Goal: Use online tool/utility: Utilize a website feature to perform a specific function

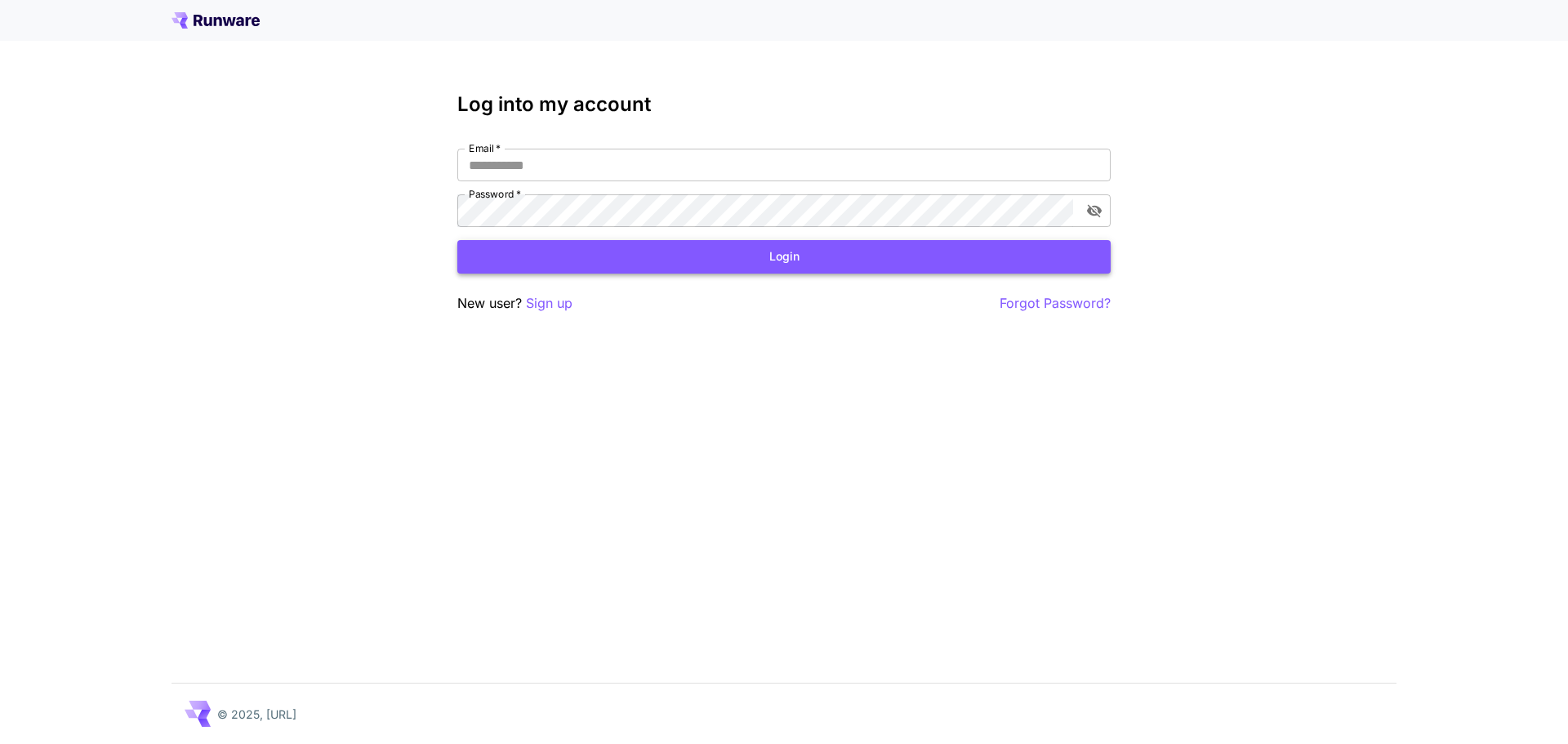
type input "**********"
click at [874, 260] on button "Login" at bounding box center [784, 256] width 654 height 33
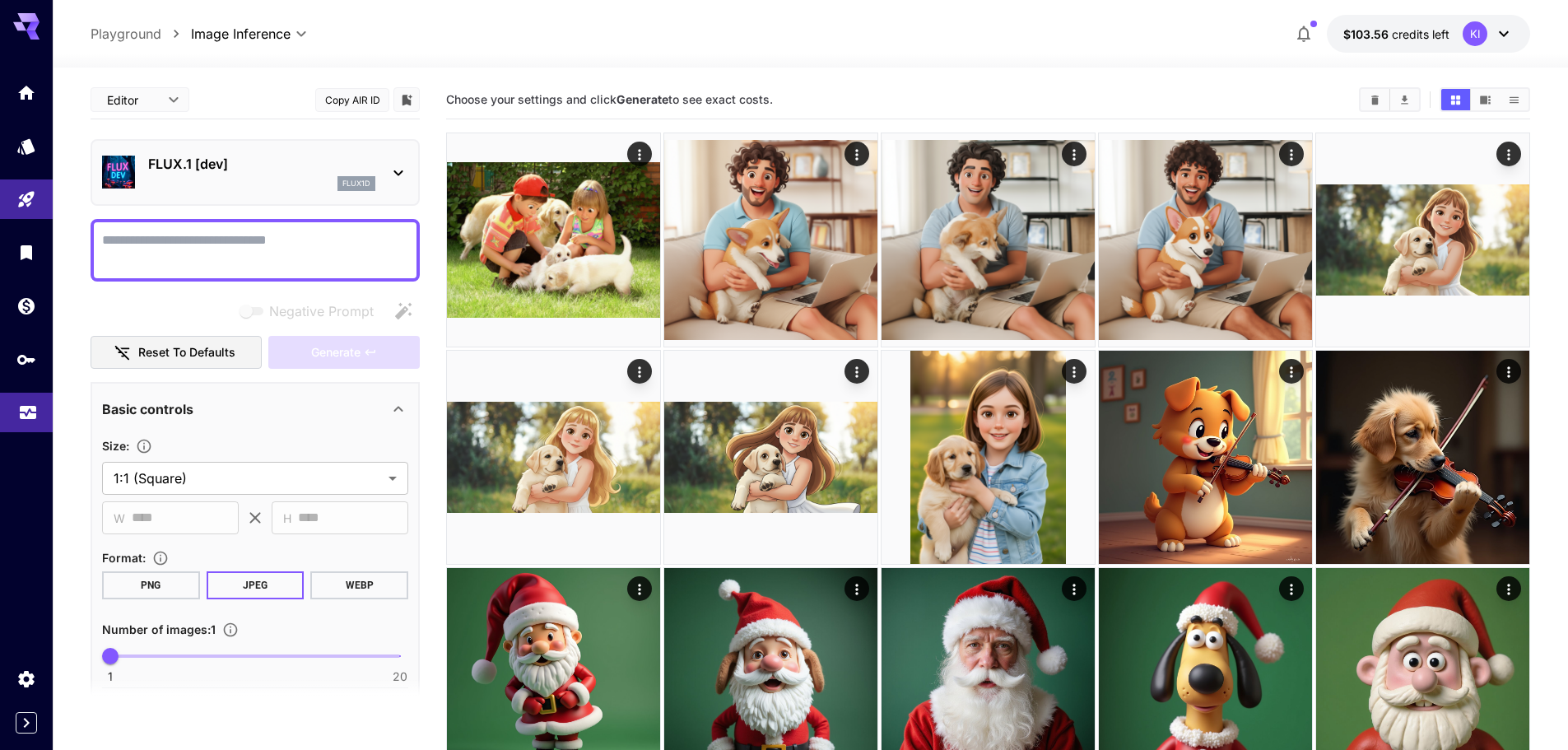
click at [38, 408] on link at bounding box center [26, 412] width 52 height 40
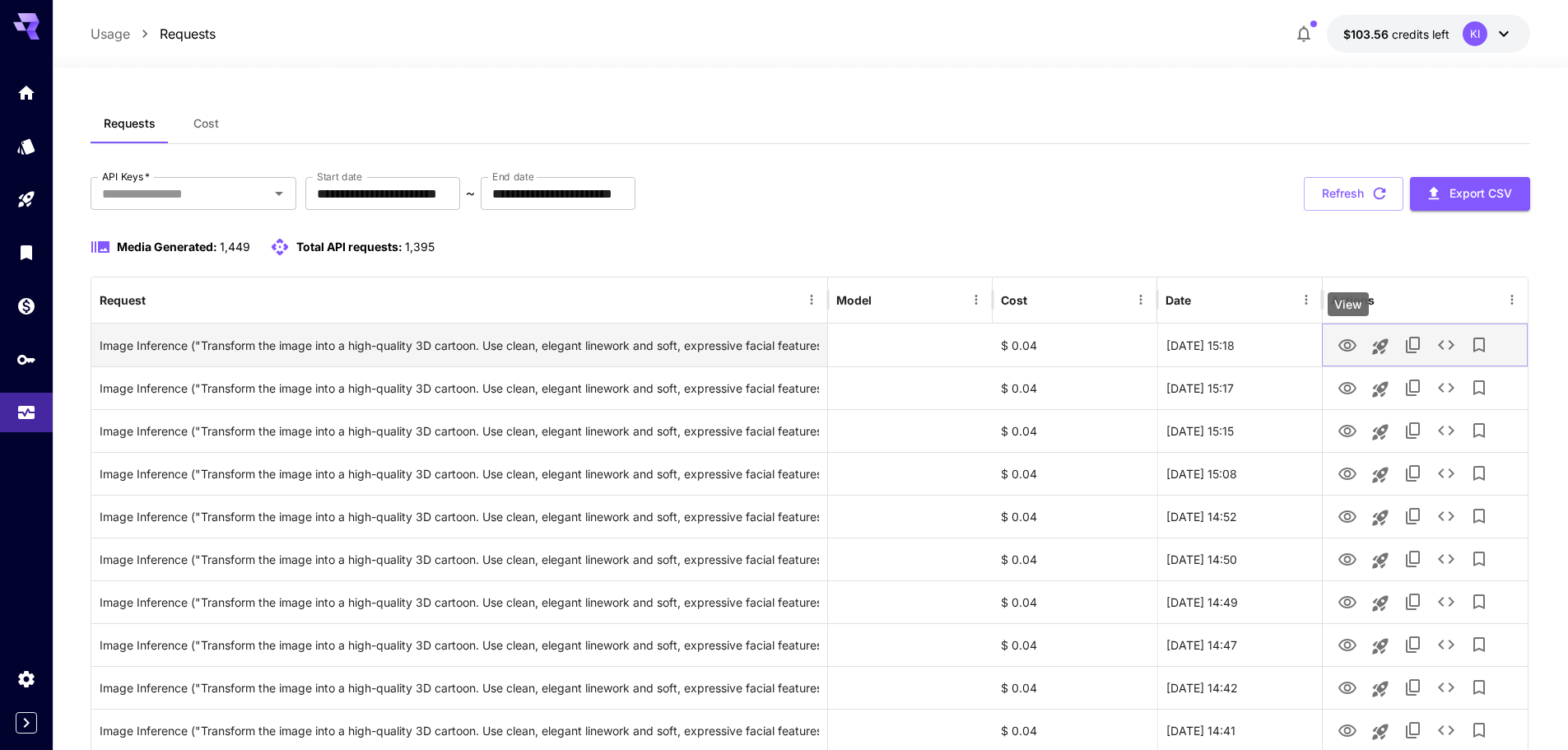
click at [1342, 345] on icon "View" at bounding box center [1347, 345] width 20 height 20
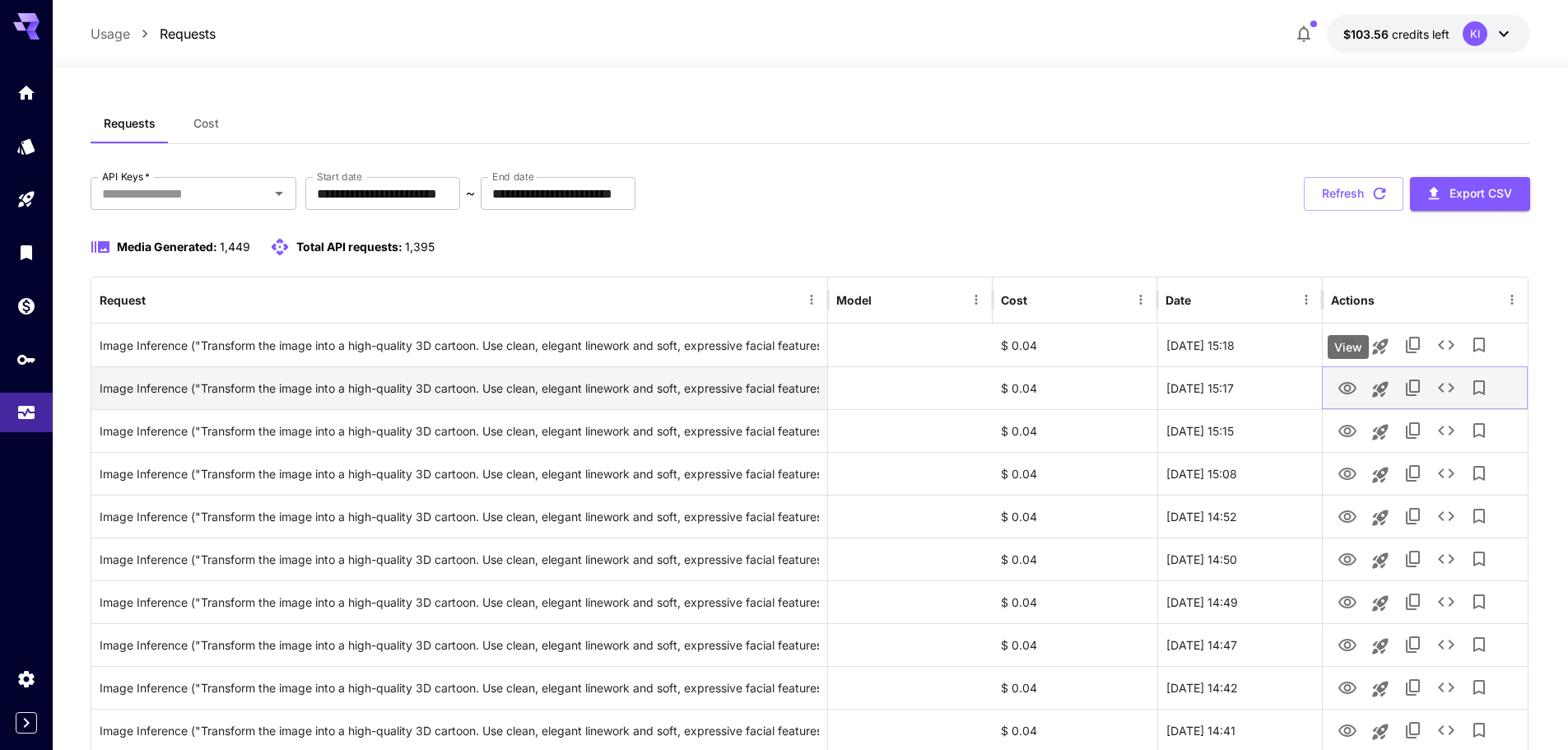
click at [1338, 387] on icon "View" at bounding box center [1347, 388] width 20 height 20
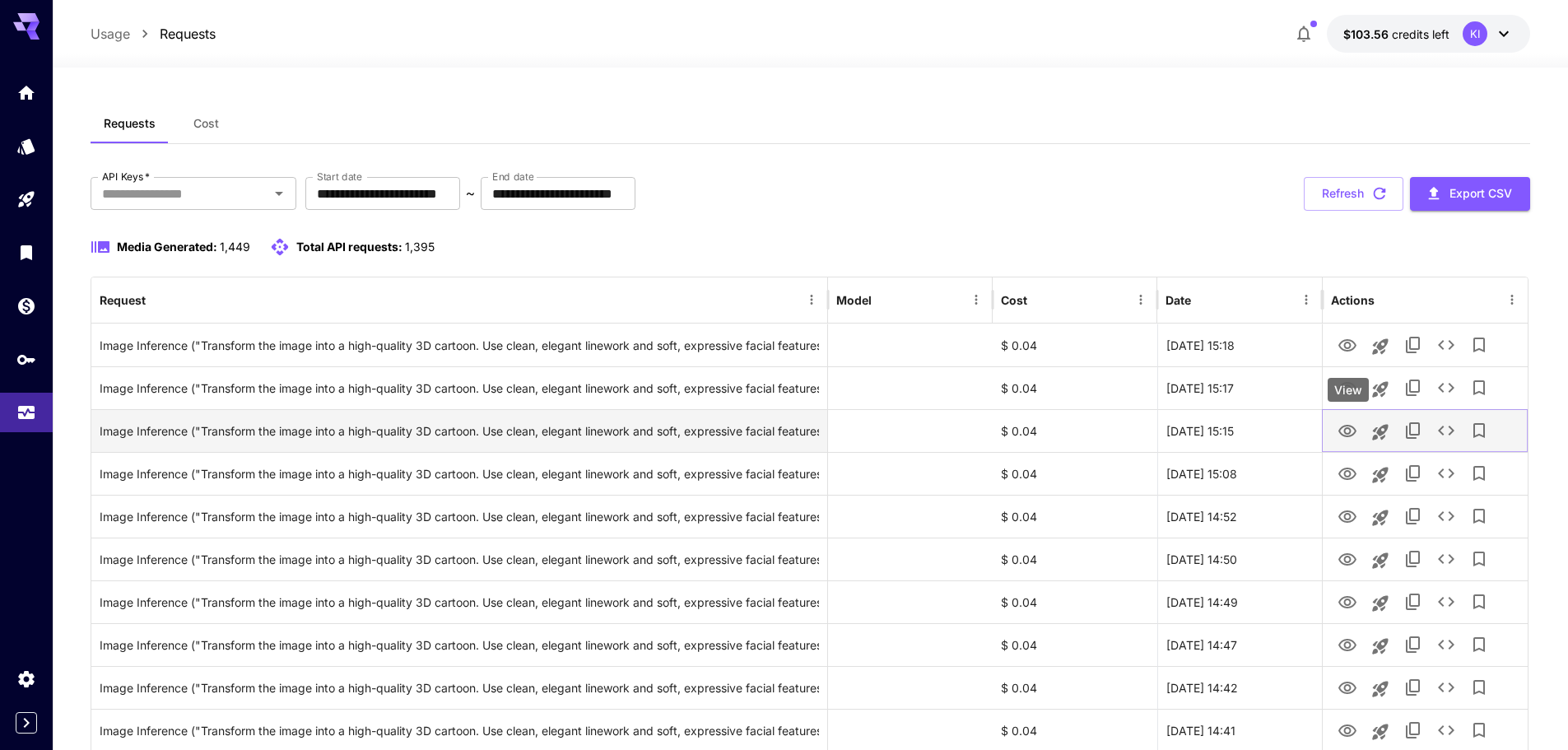
click at [1339, 428] on icon "View" at bounding box center [1347, 431] width 20 height 20
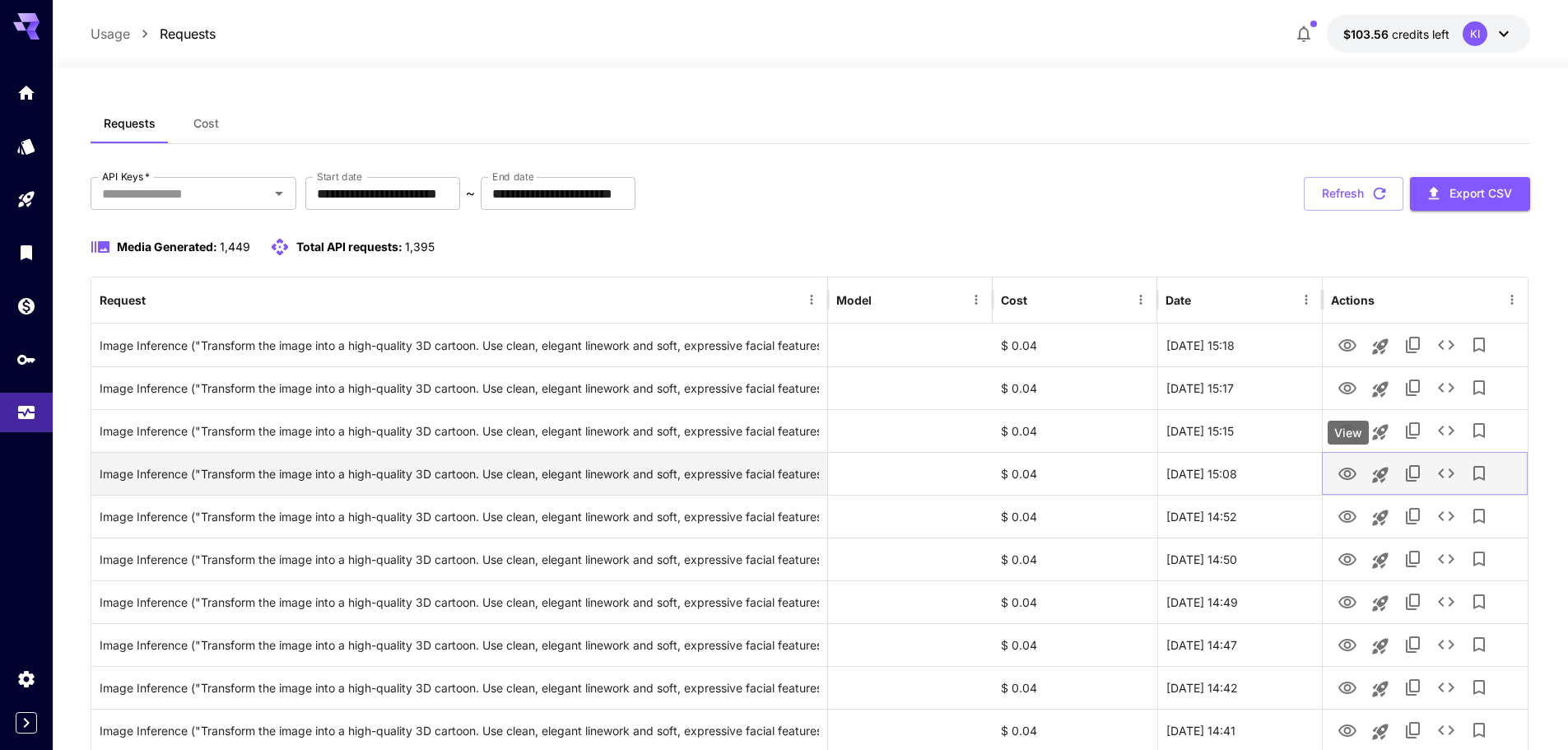
click at [1344, 476] on icon "View" at bounding box center [1347, 474] width 20 height 20
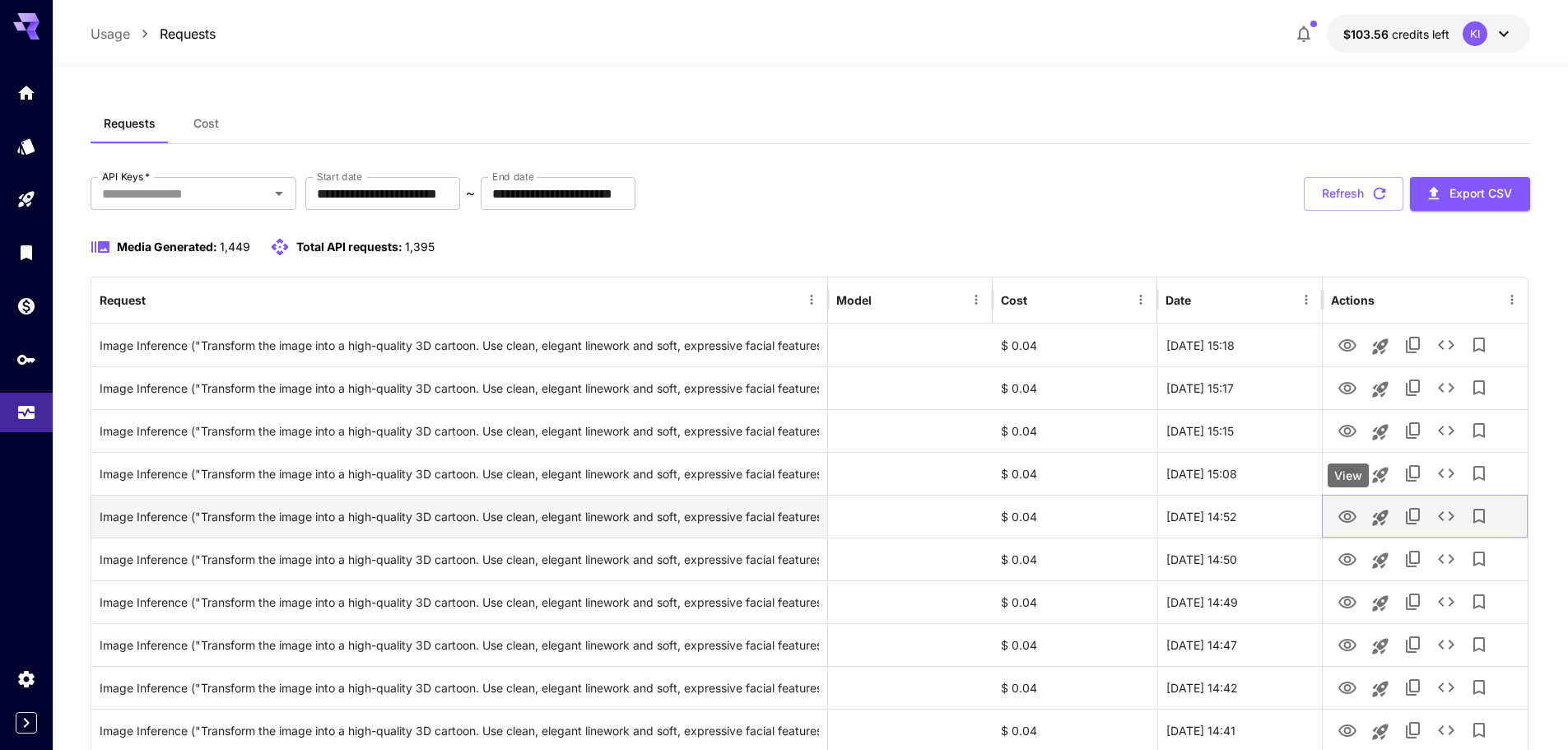
drag, startPoint x: 1343, startPoint y: 513, endPoint x: 1344, endPoint y: 526, distance: 13.0
click at [1343, 513] on icon "View" at bounding box center [1347, 517] width 20 height 20
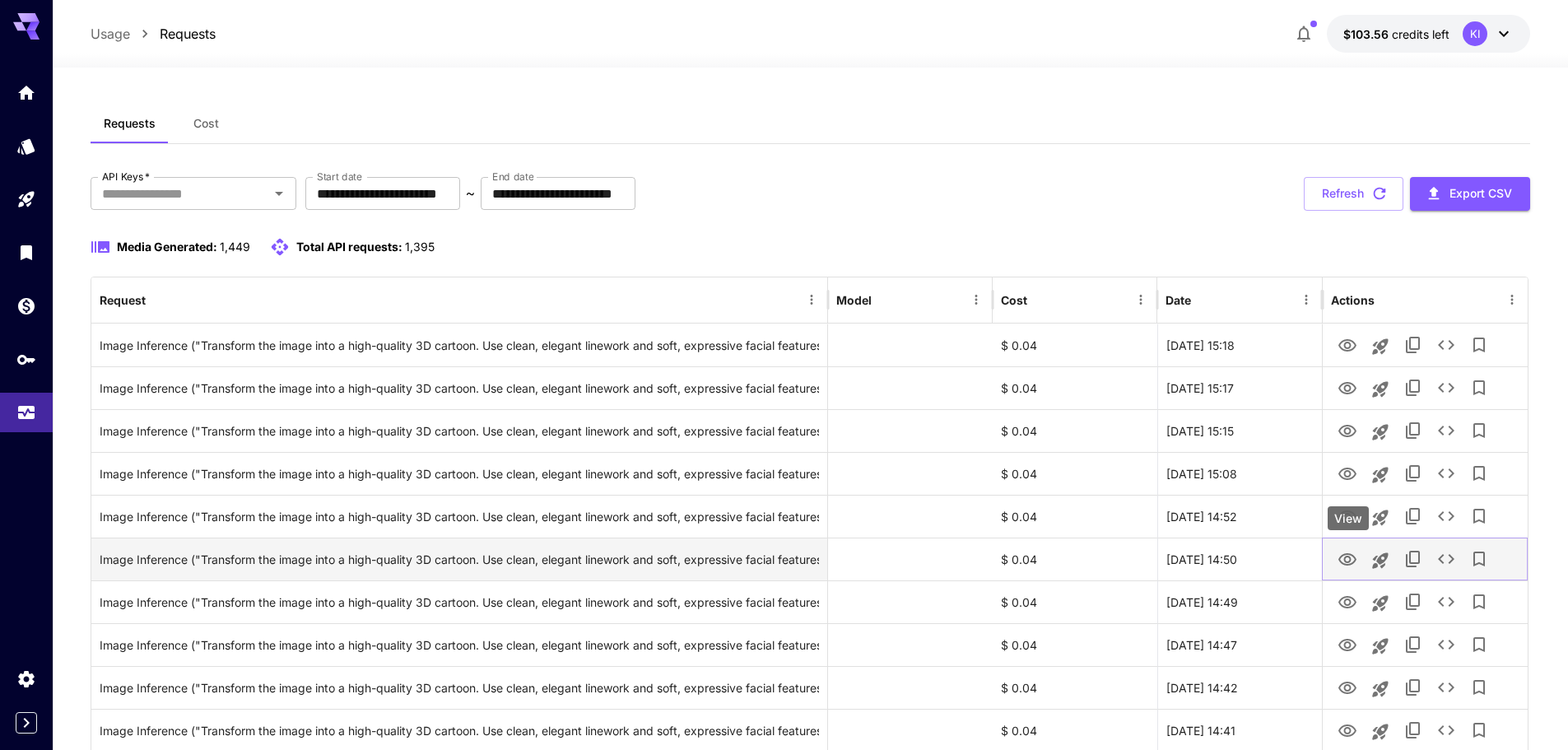
click at [1344, 563] on icon "View" at bounding box center [1347, 560] width 18 height 12
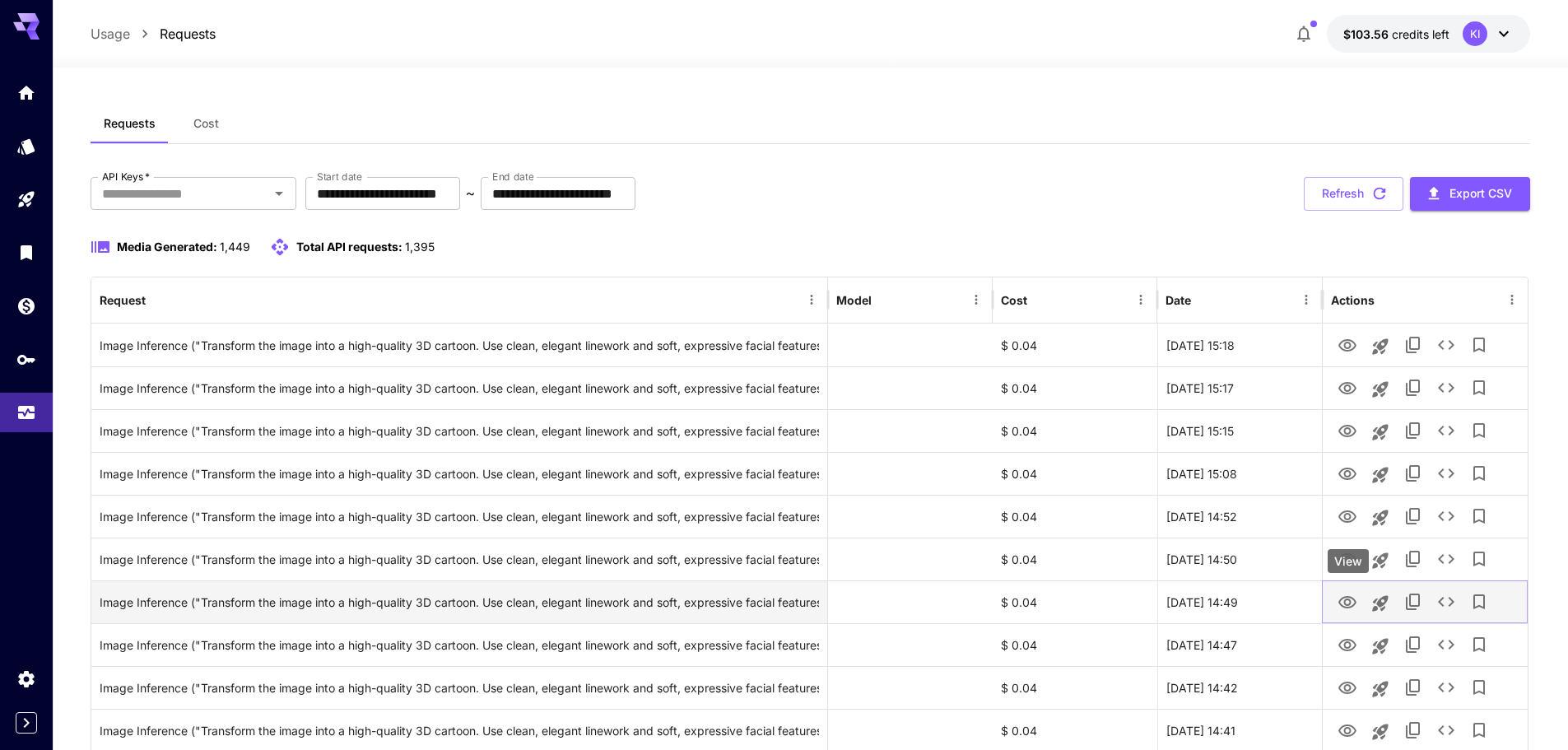
click at [1349, 612] on icon "View" at bounding box center [1347, 603] width 20 height 20
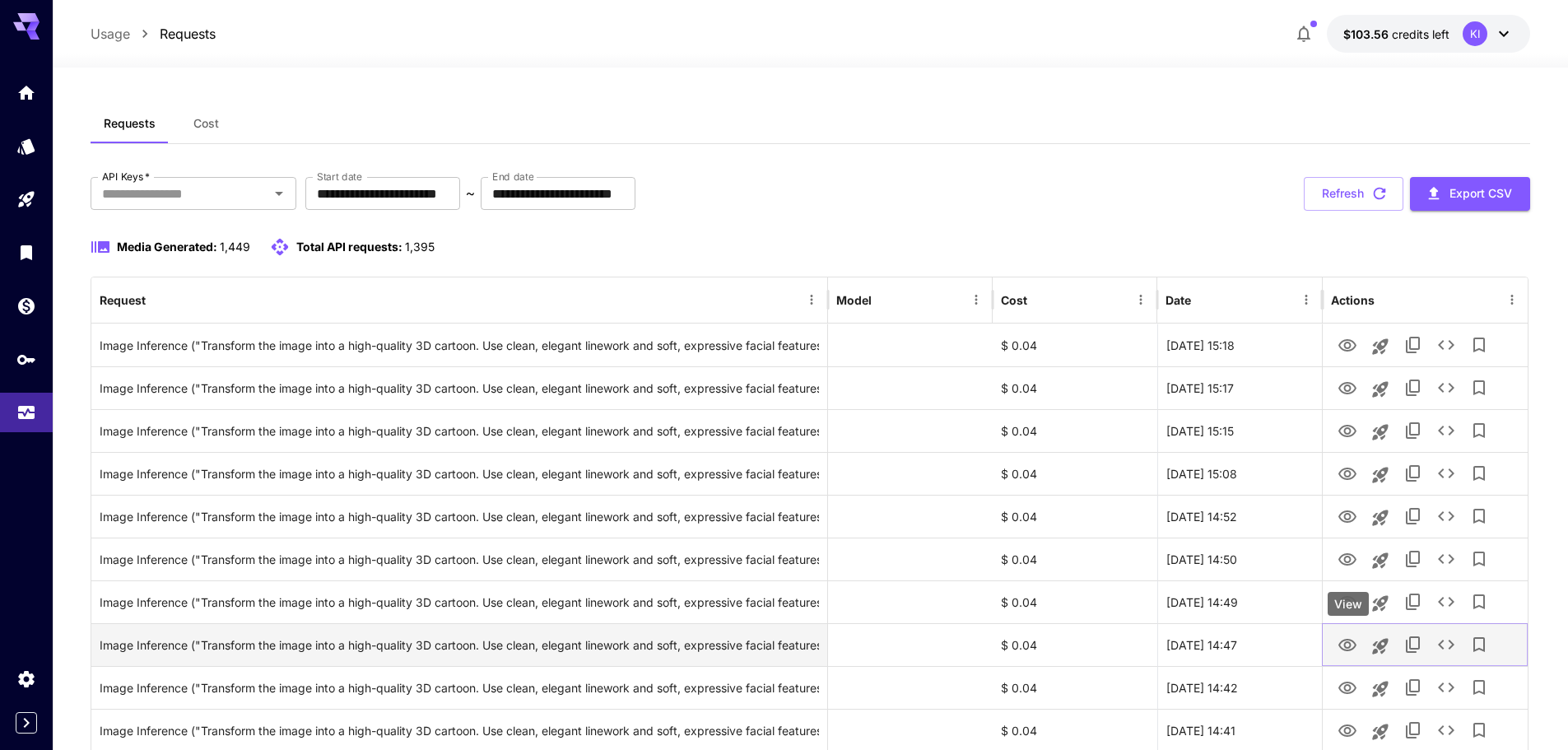
click at [1344, 650] on icon "View" at bounding box center [1347, 645] width 18 height 12
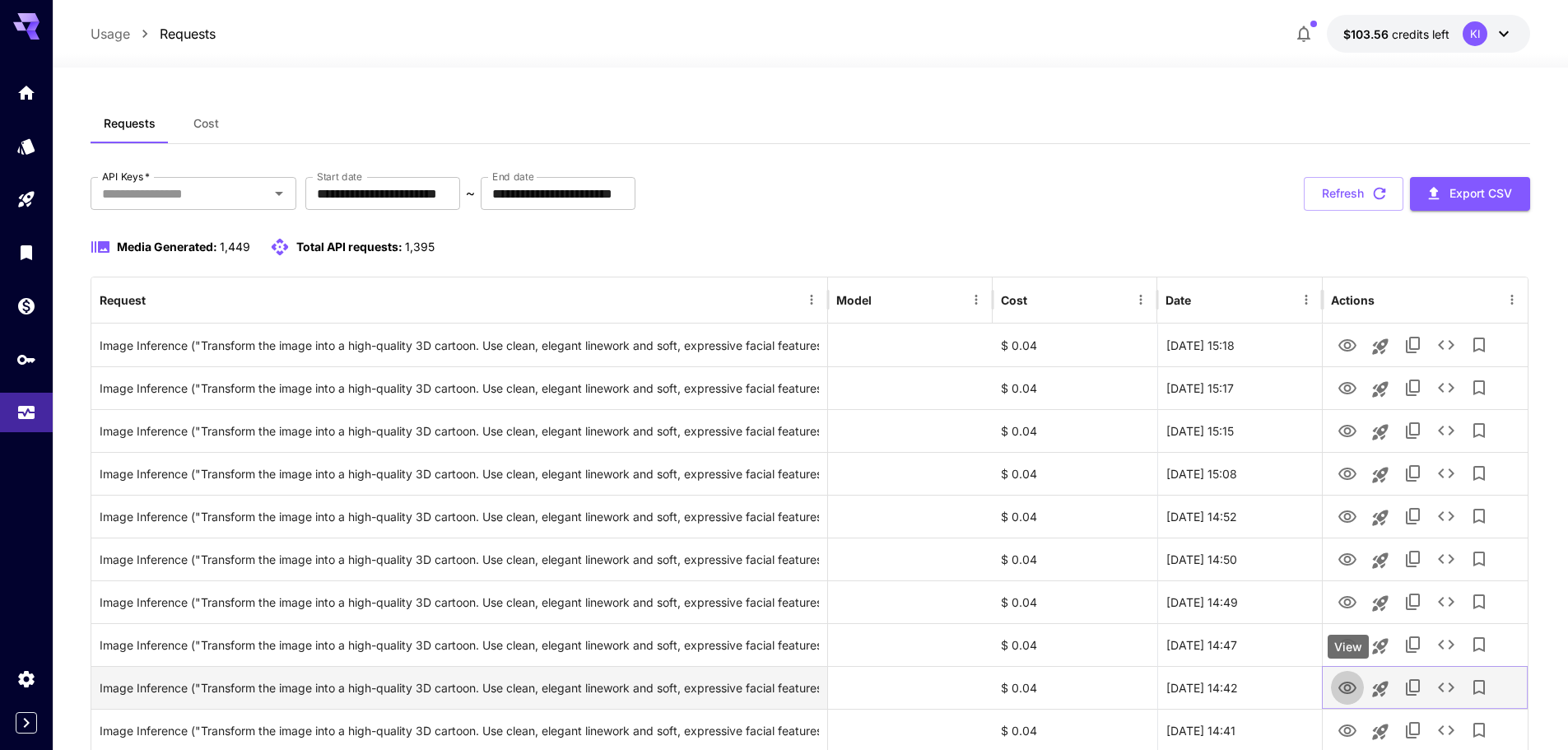
click at [1345, 682] on icon "View" at bounding box center [1347, 688] width 20 height 20
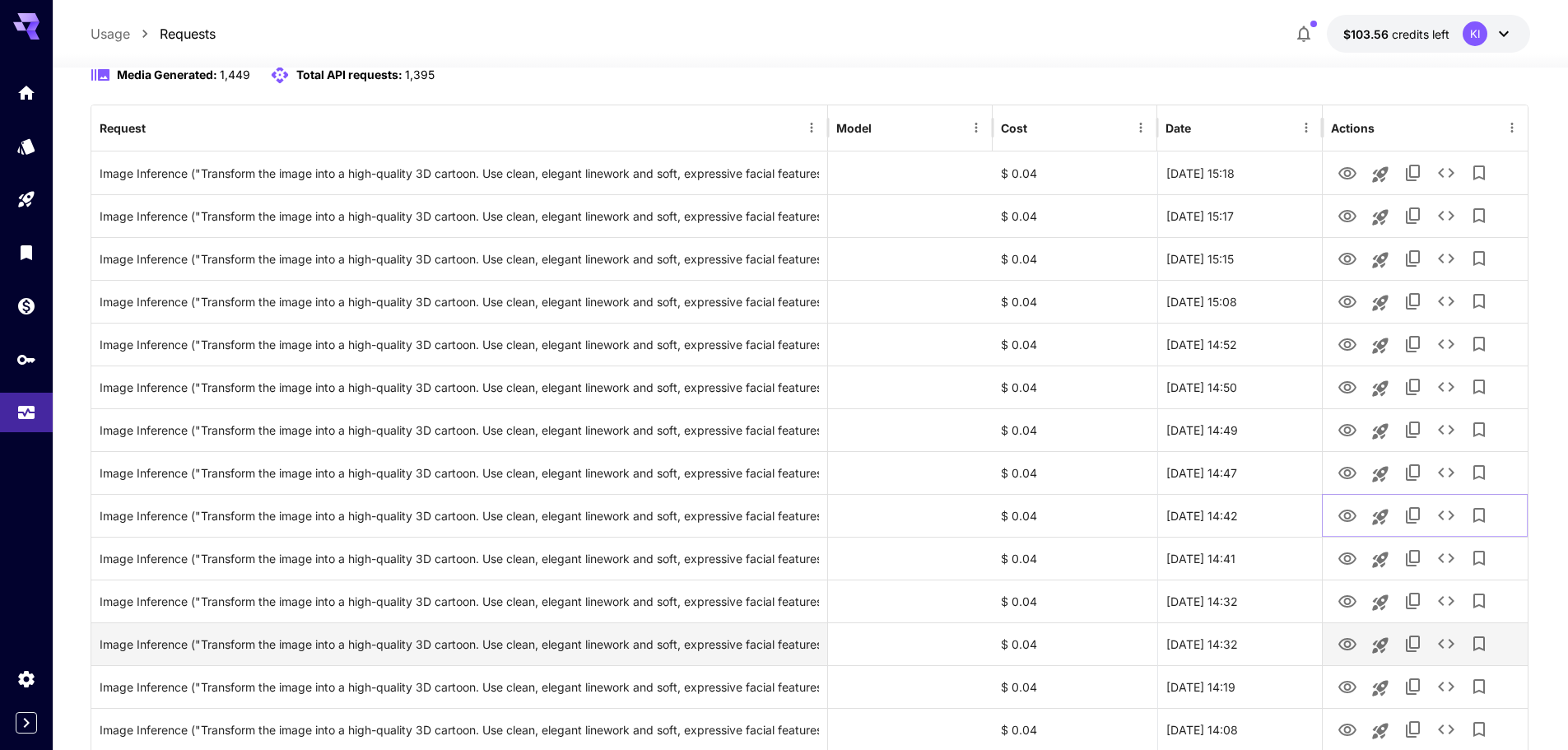
scroll to position [411, 0]
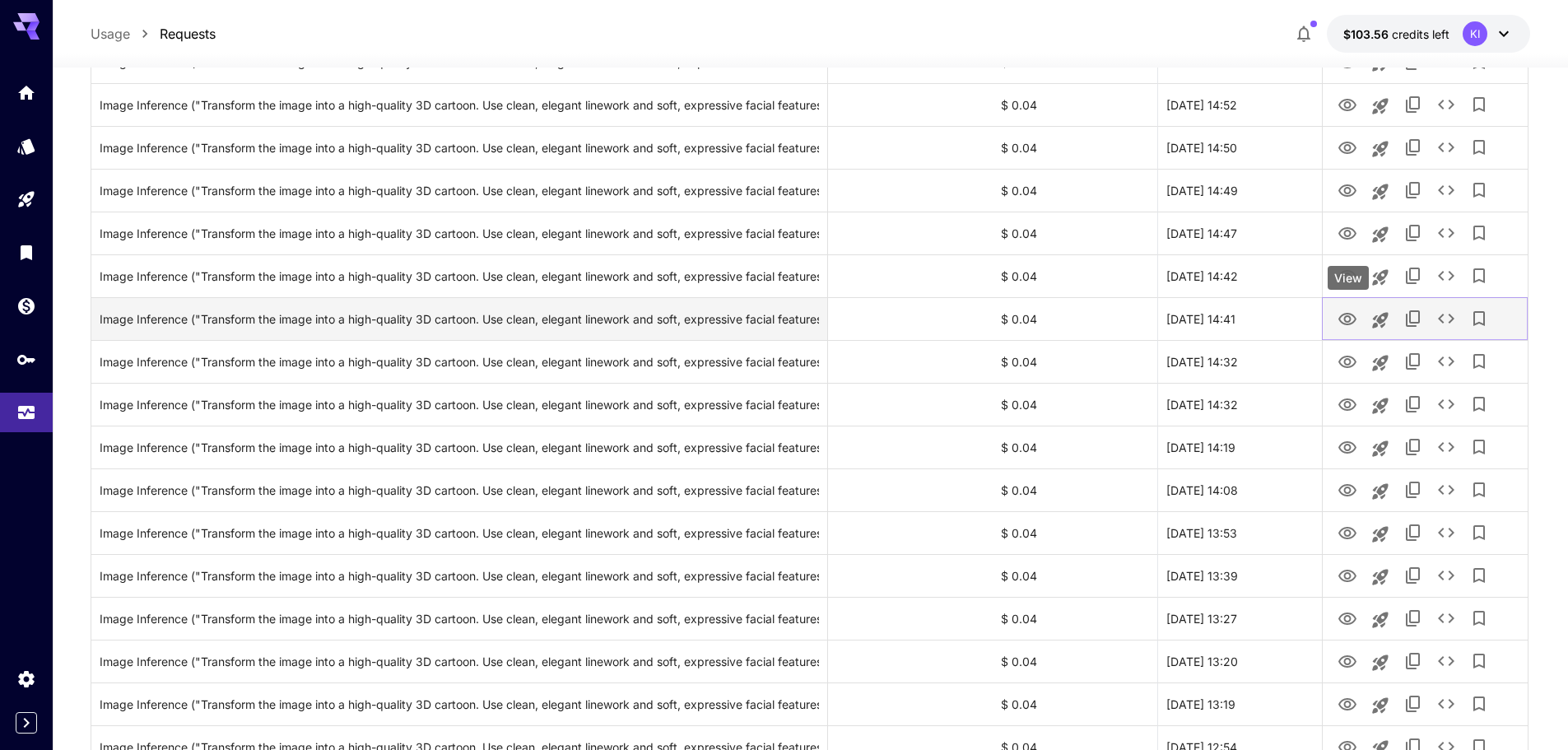
drag, startPoint x: 1351, startPoint y: 321, endPoint x: 1344, endPoint y: 337, distance: 17.5
click at [1350, 322] on icon "View" at bounding box center [1347, 319] width 20 height 20
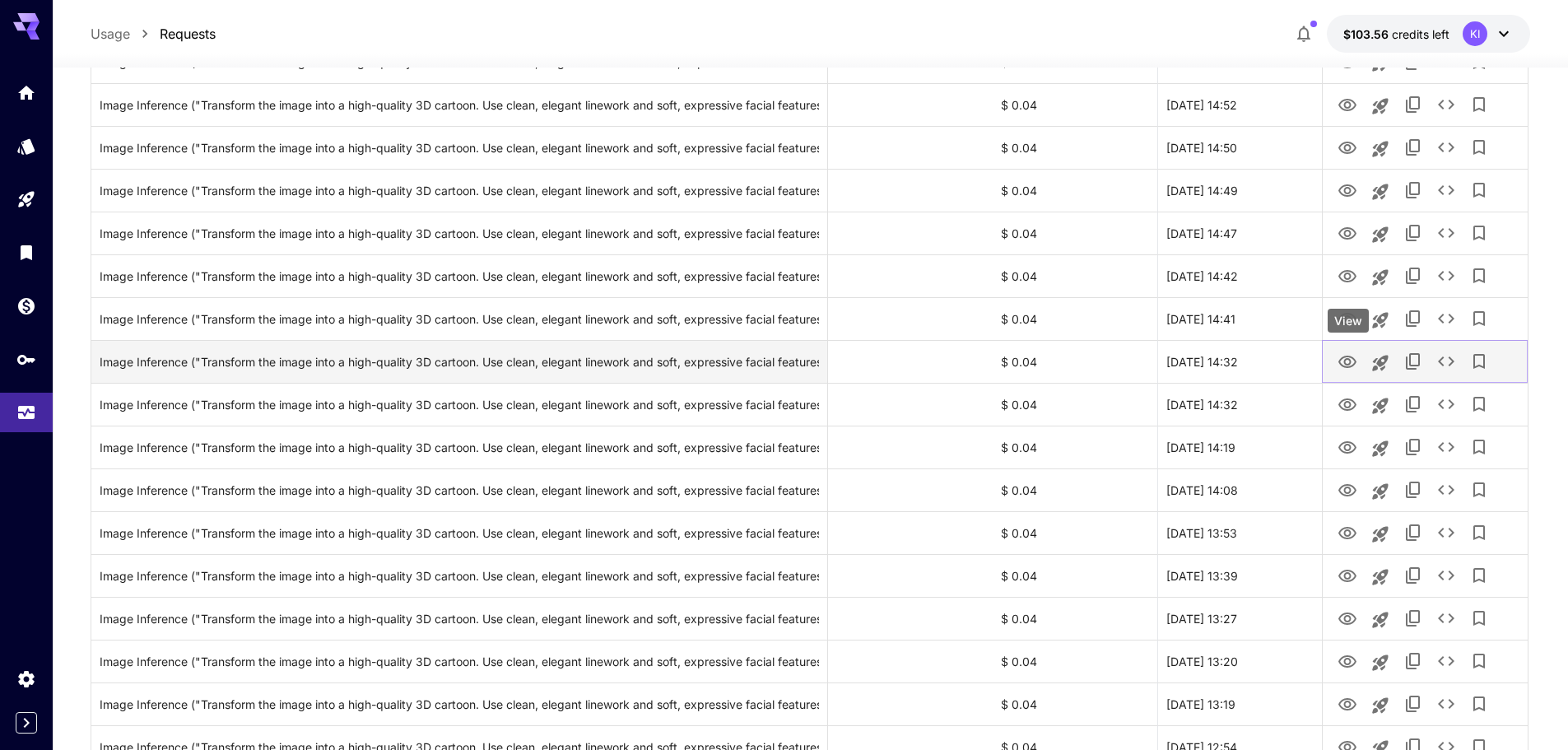
click at [1346, 370] on icon "View" at bounding box center [1347, 362] width 20 height 20
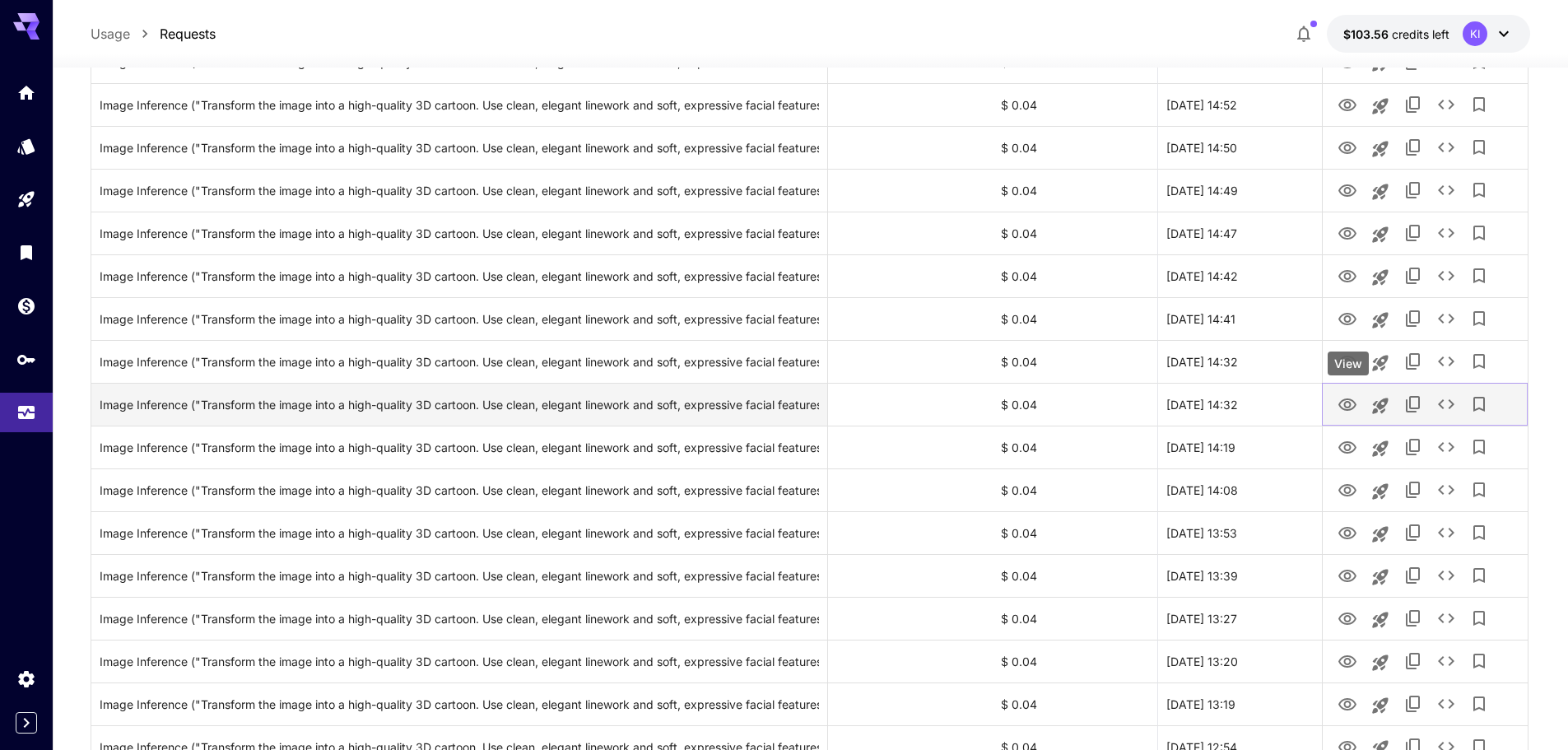
click at [1351, 405] on icon "View" at bounding box center [1347, 405] width 18 height 12
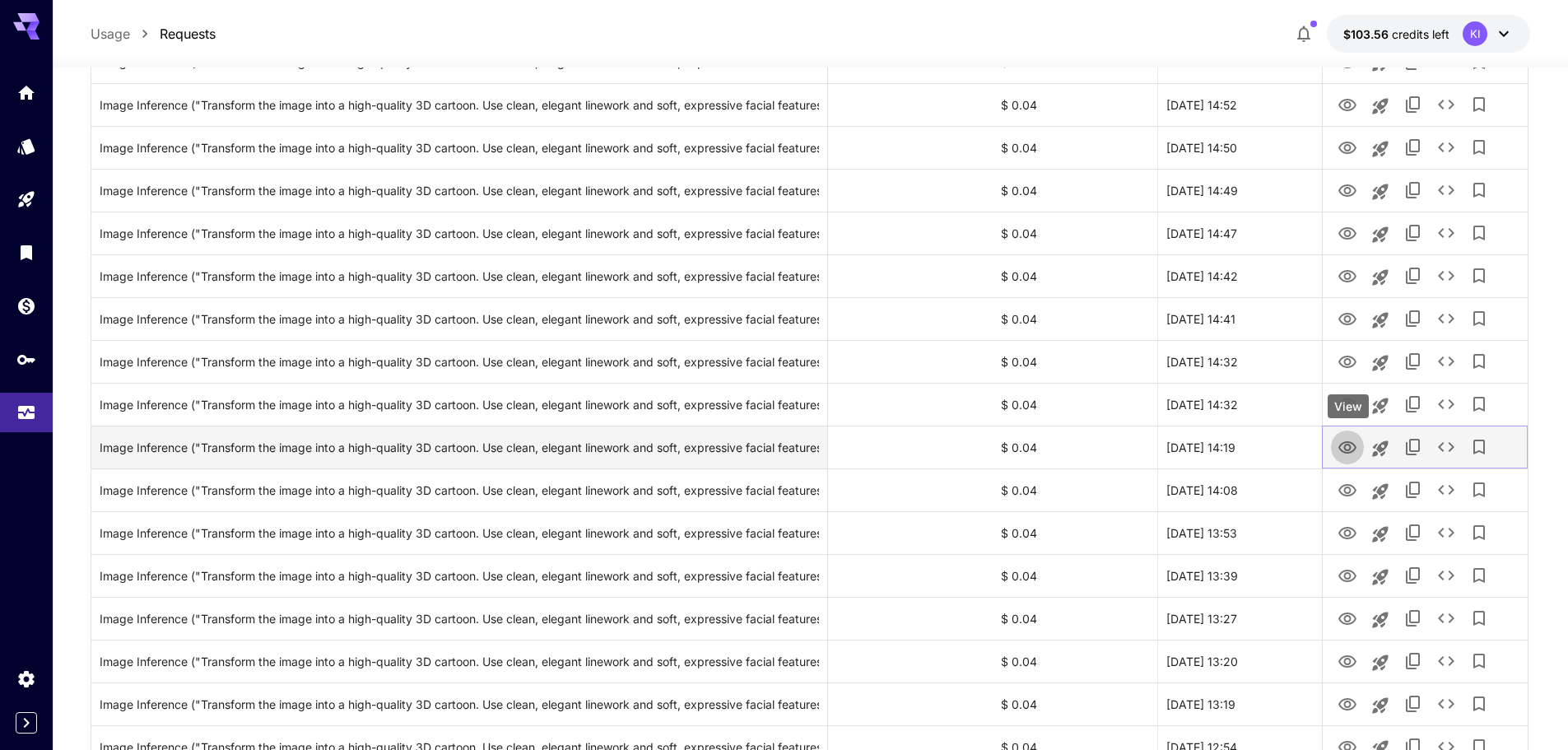
click at [1344, 445] on icon "View" at bounding box center [1347, 447] width 20 height 20
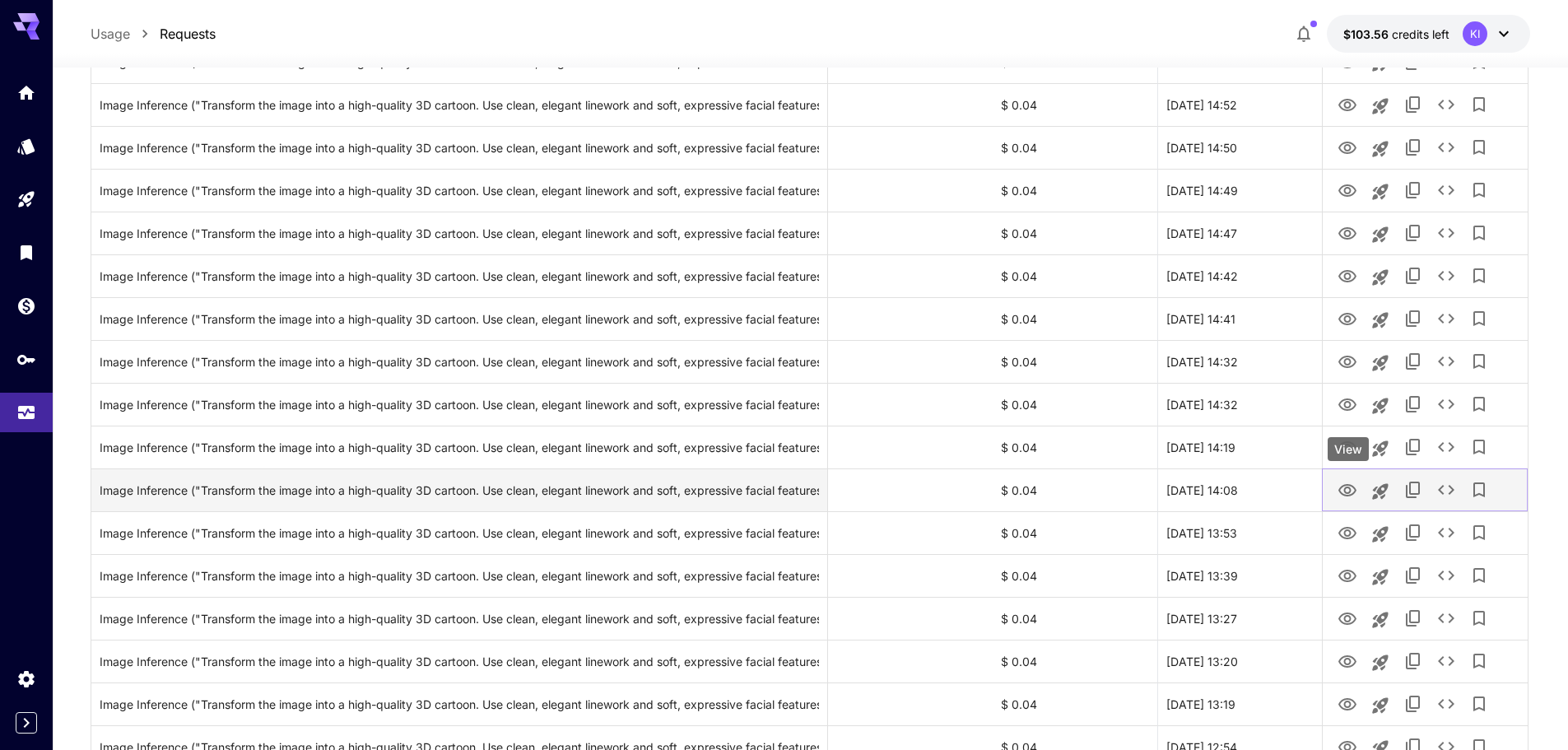
click at [1347, 489] on icon "View" at bounding box center [1347, 490] width 18 height 12
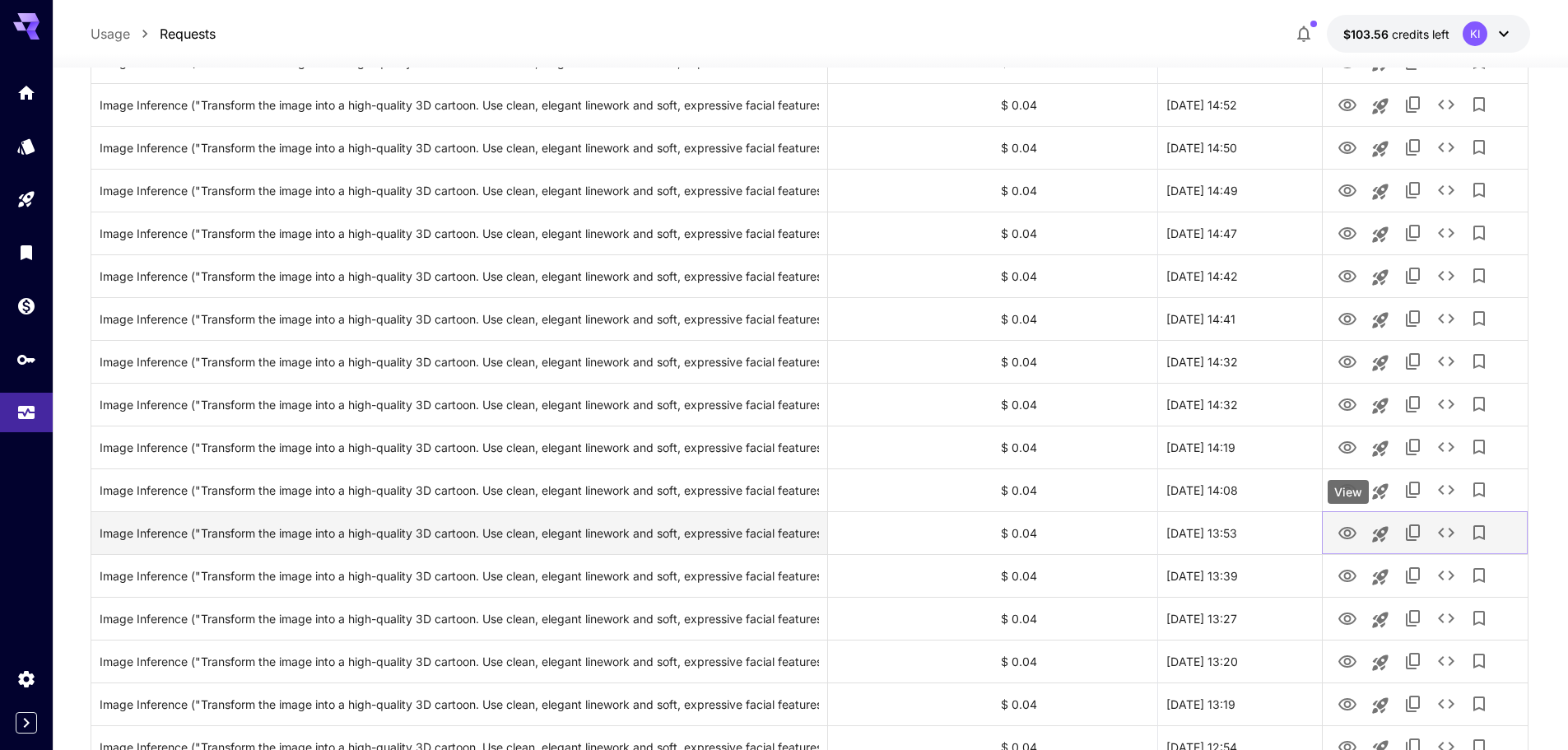
click at [1351, 538] on icon "View" at bounding box center [1347, 533] width 18 height 12
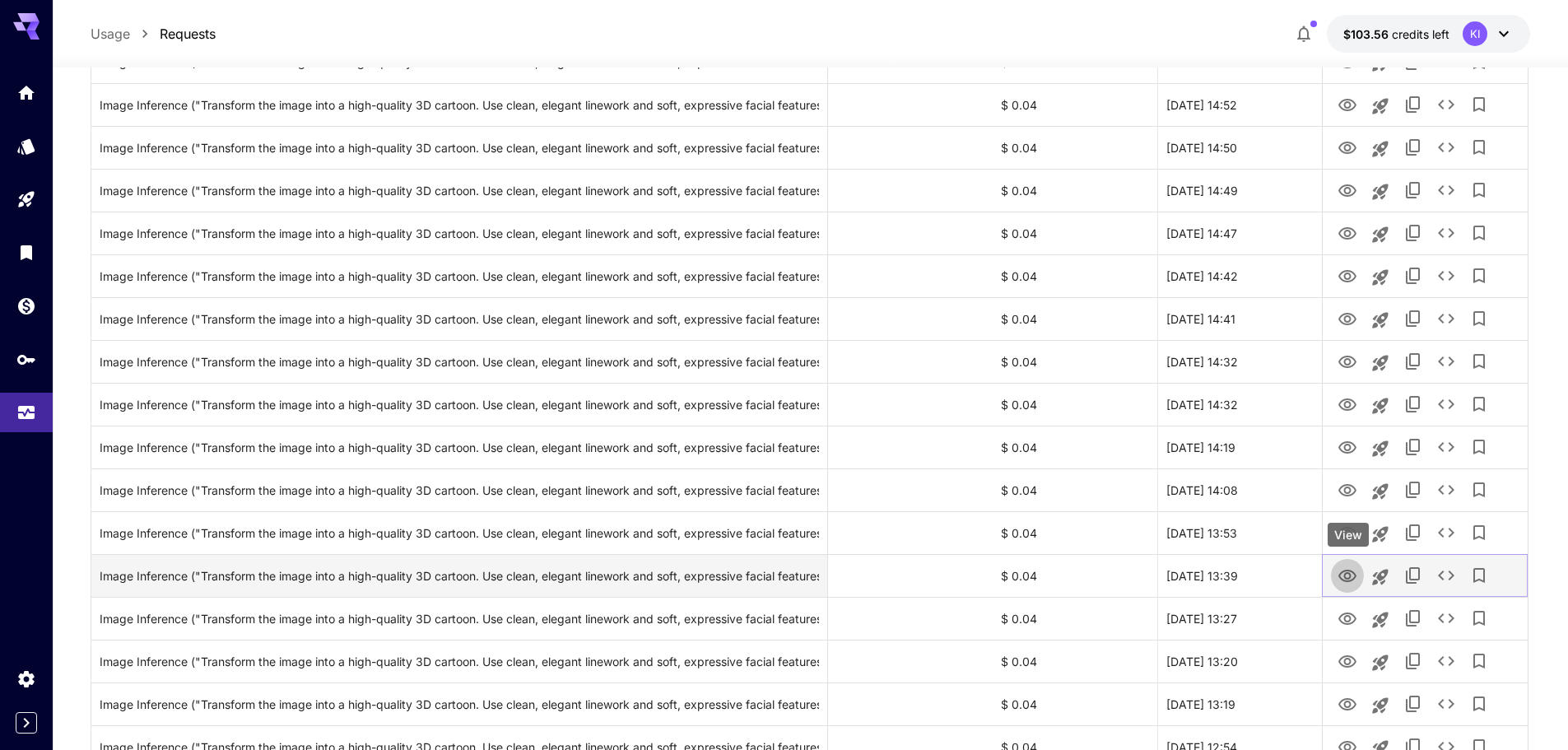
click at [1349, 577] on icon "View" at bounding box center [1347, 576] width 20 height 20
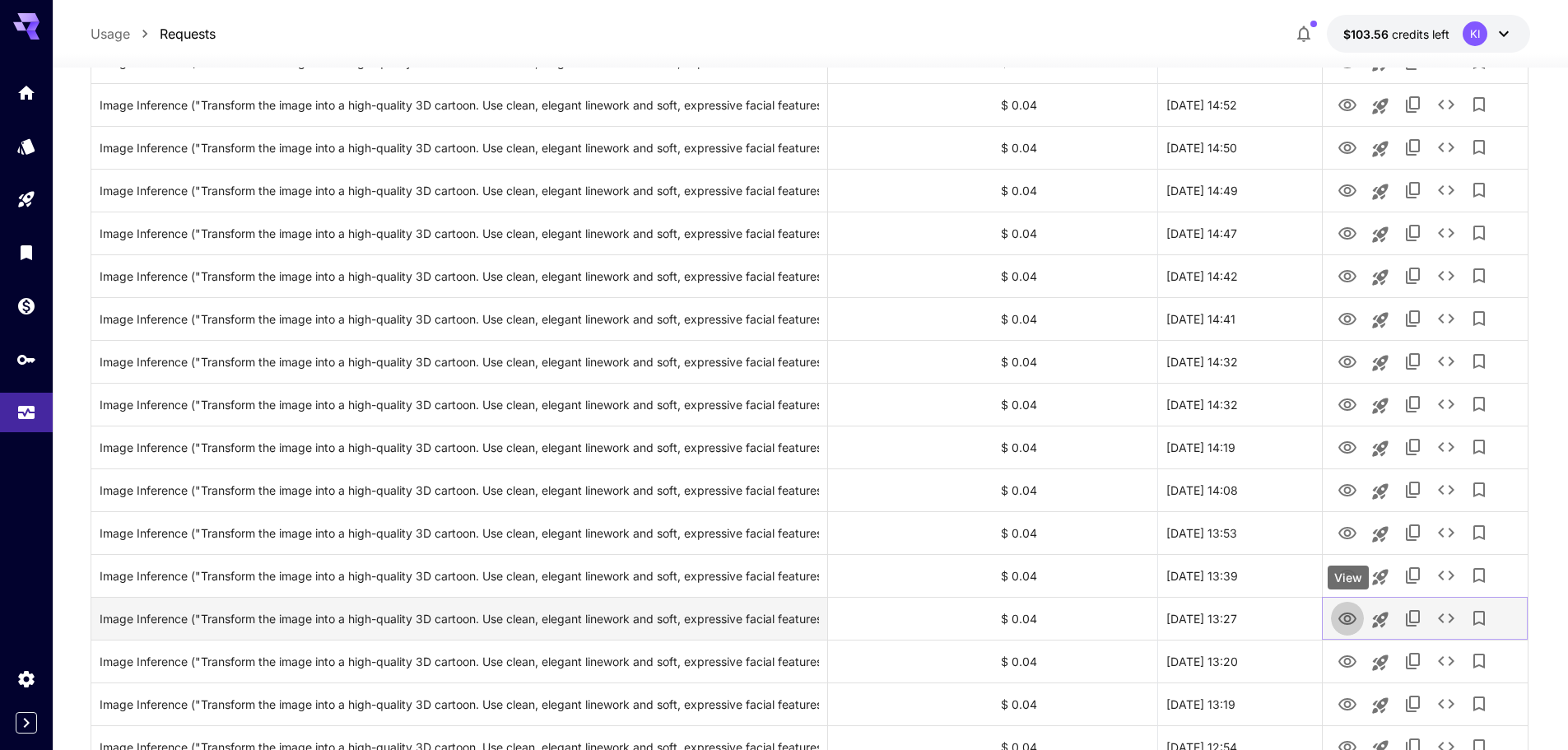
click at [1338, 618] on icon "View" at bounding box center [1347, 619] width 20 height 20
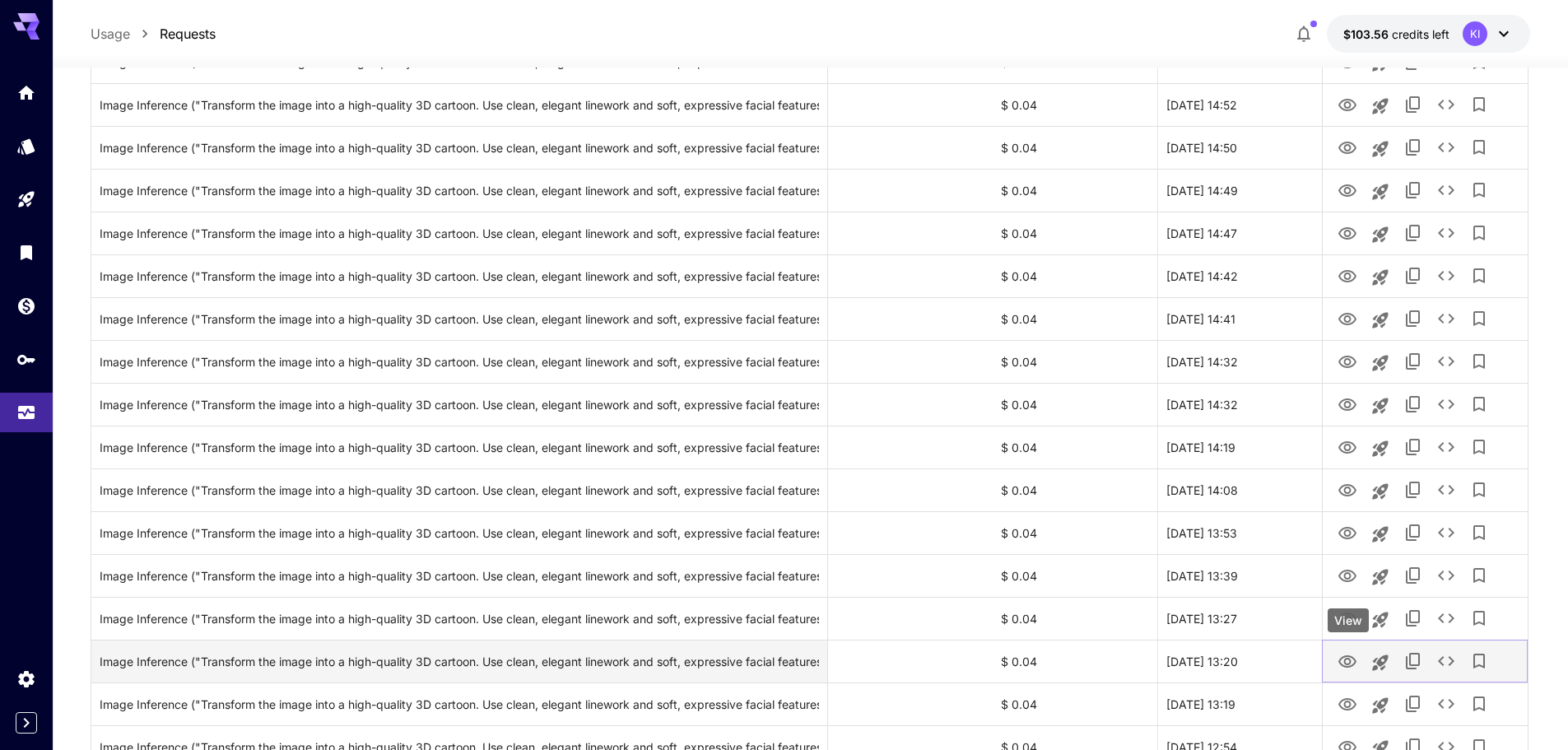
click at [1342, 660] on icon "View" at bounding box center [1347, 662] width 20 height 20
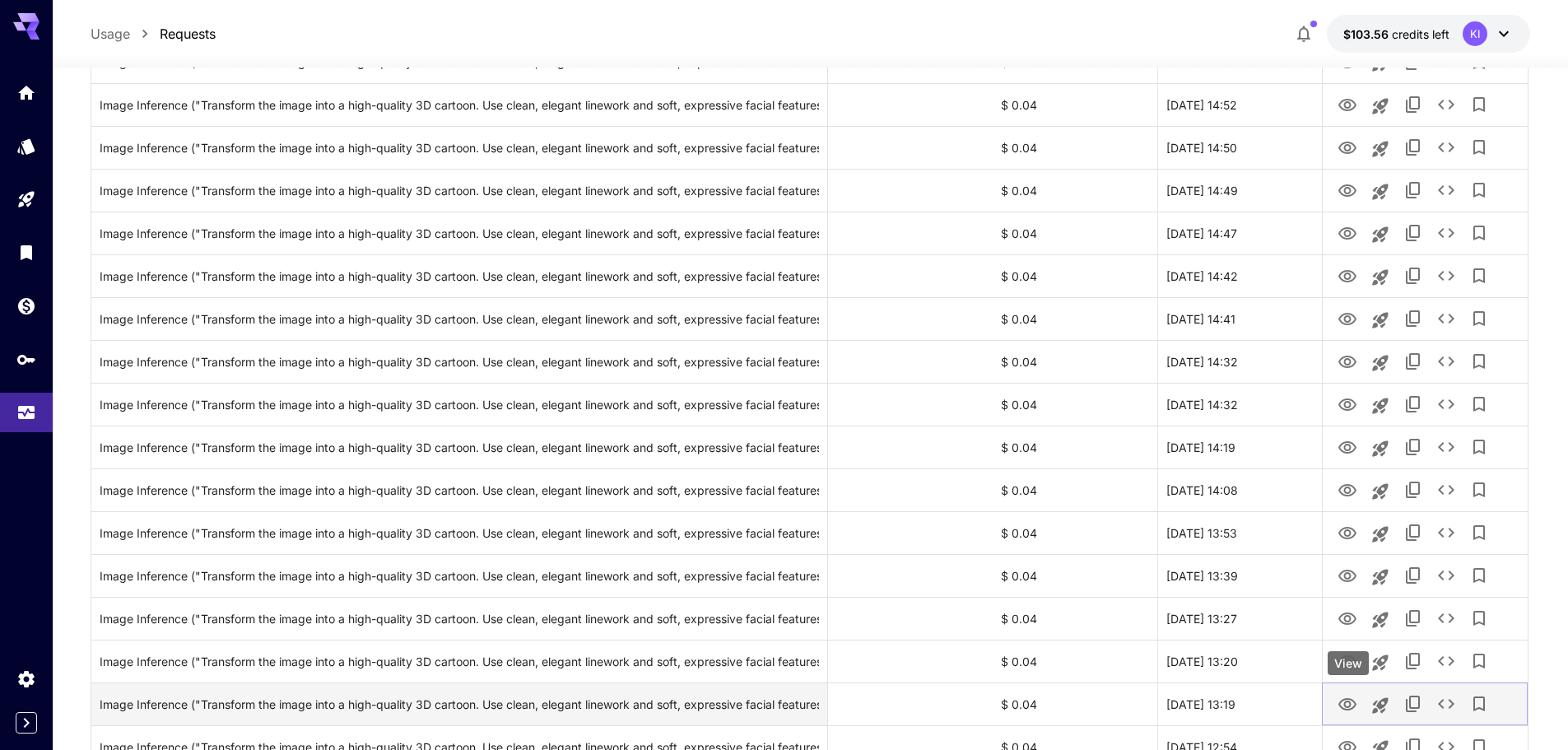
click at [1350, 705] on icon "View" at bounding box center [1347, 705] width 18 height 12
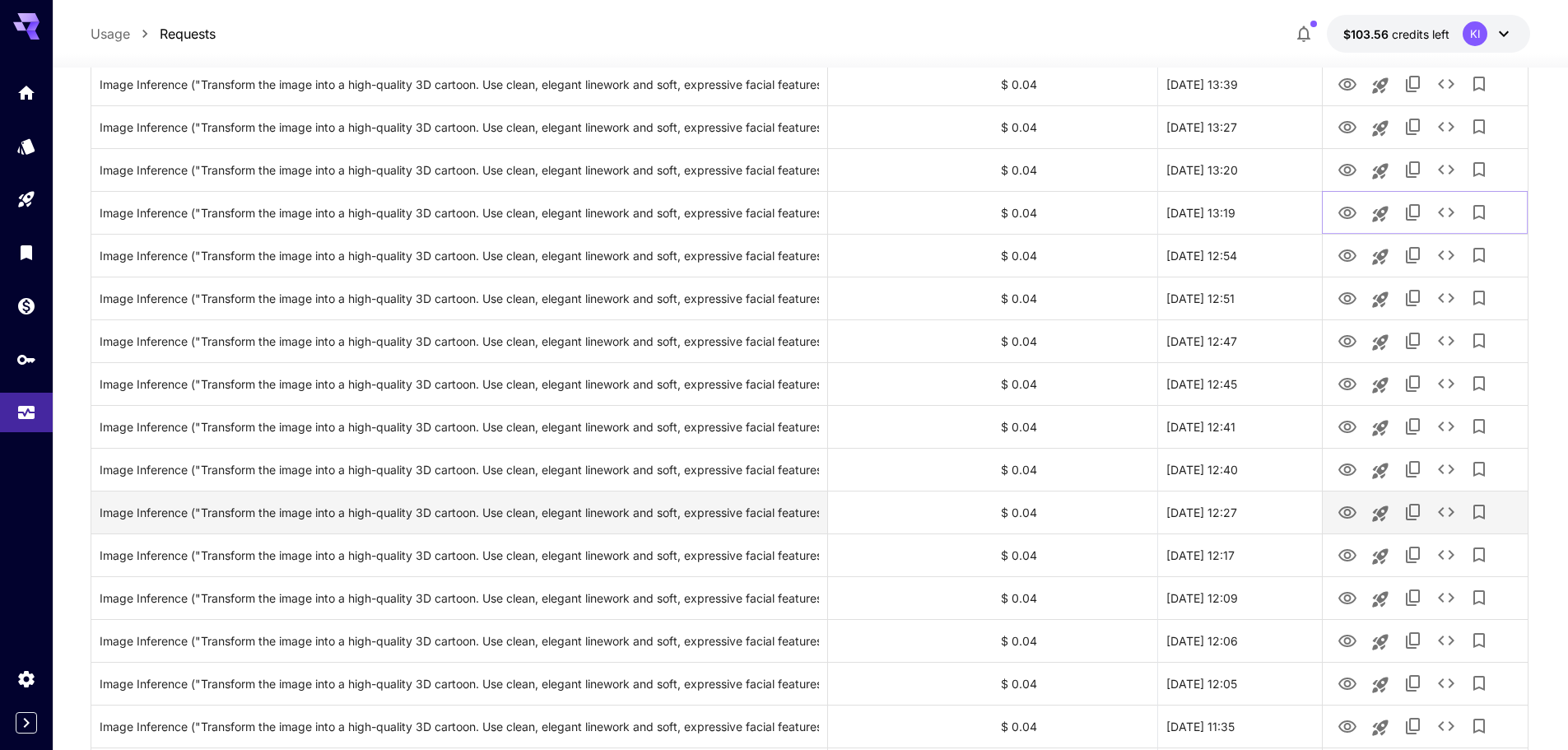
scroll to position [906, 0]
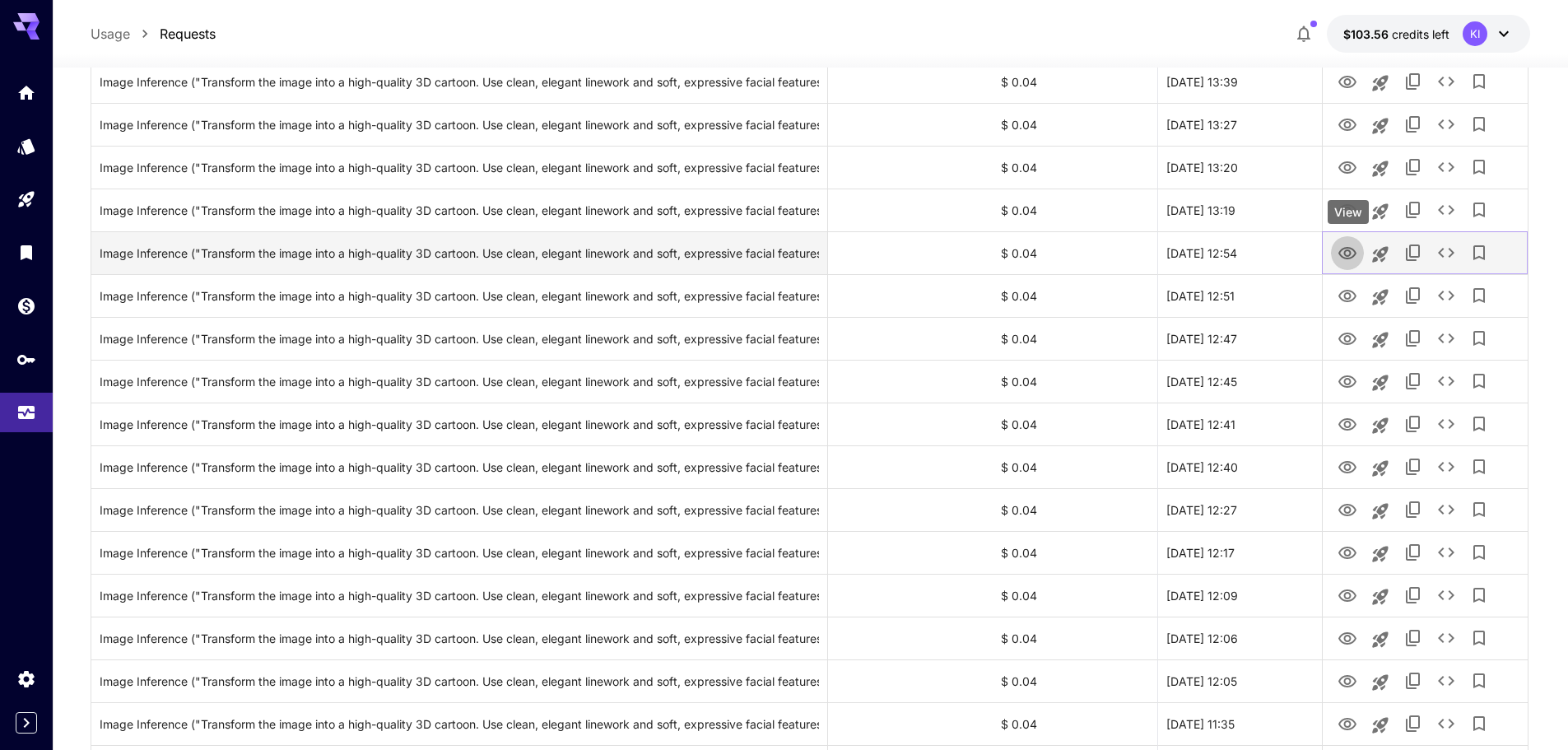
click at [1344, 244] on icon "View" at bounding box center [1347, 253] width 20 height 20
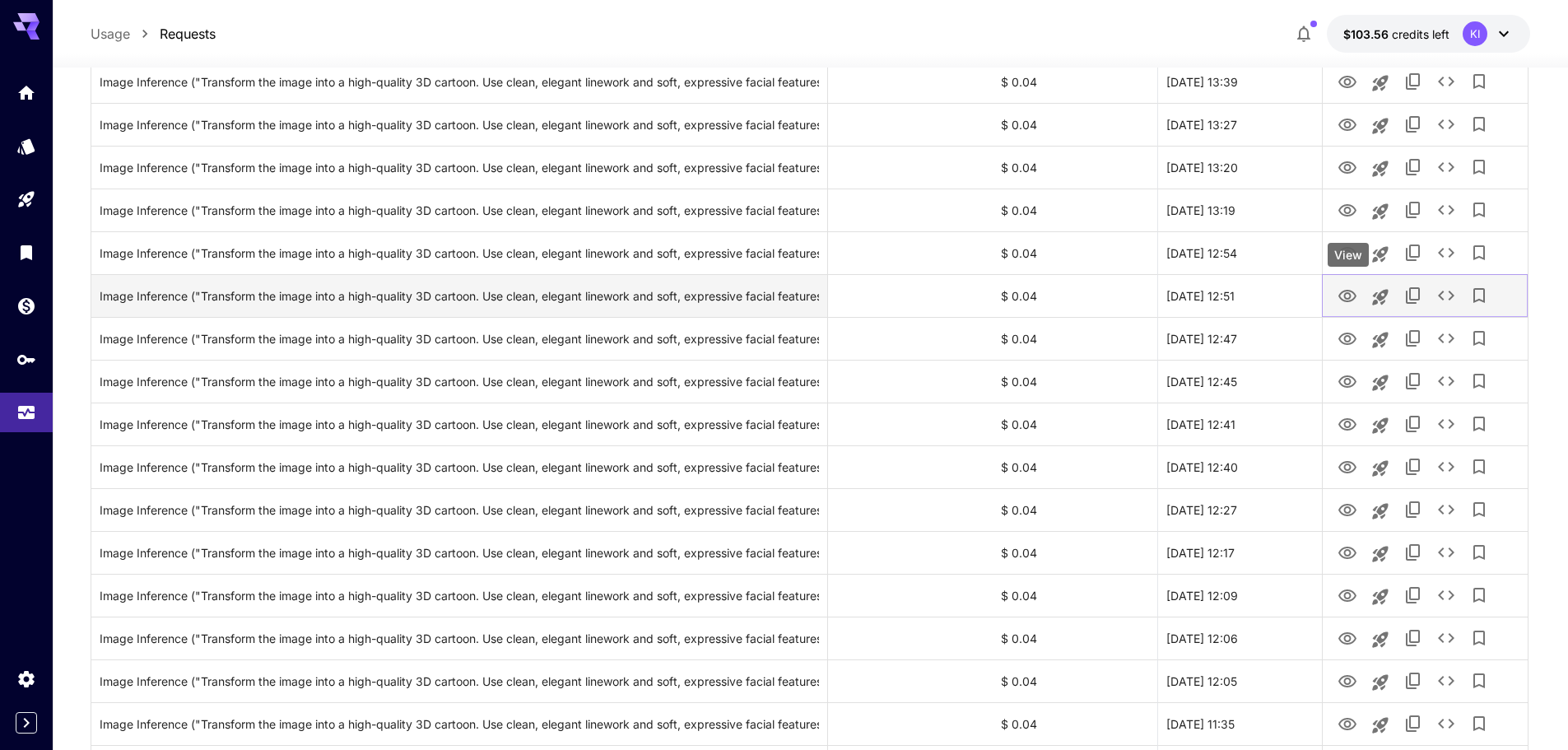
click at [1349, 297] on icon "View" at bounding box center [1347, 296] width 20 height 20
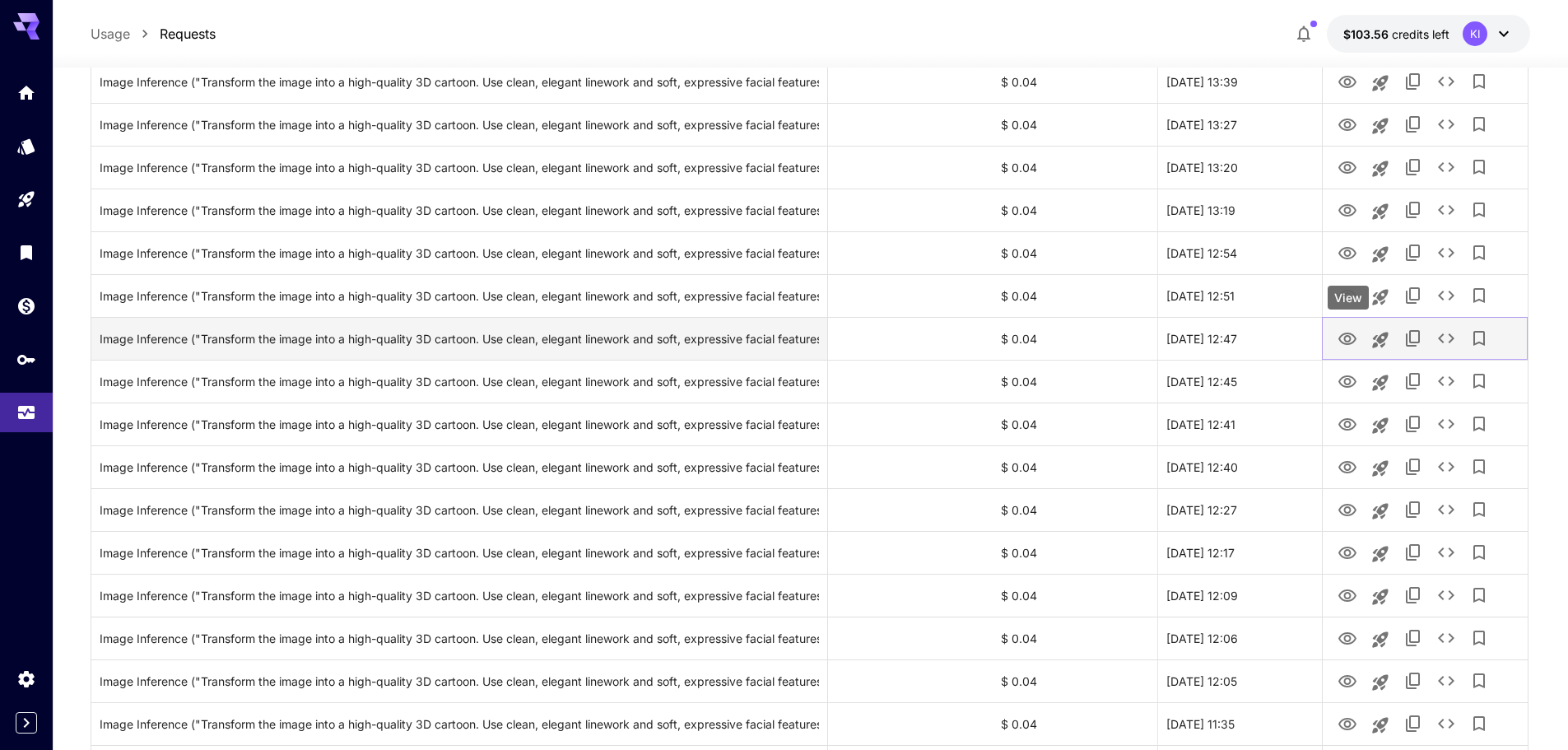
click at [1345, 343] on icon "View" at bounding box center [1347, 339] width 20 height 20
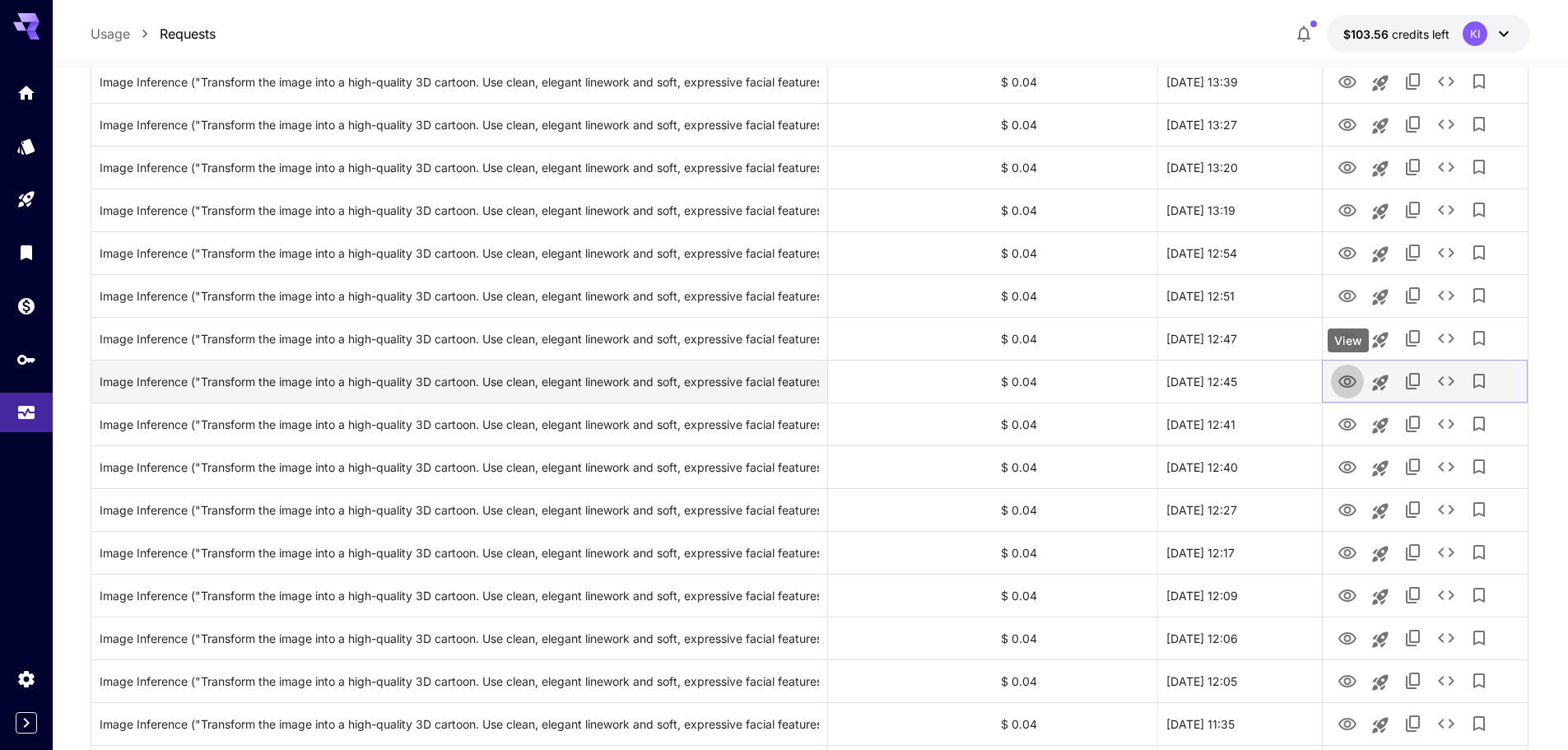
click at [1342, 381] on icon "View" at bounding box center [1347, 381] width 20 height 20
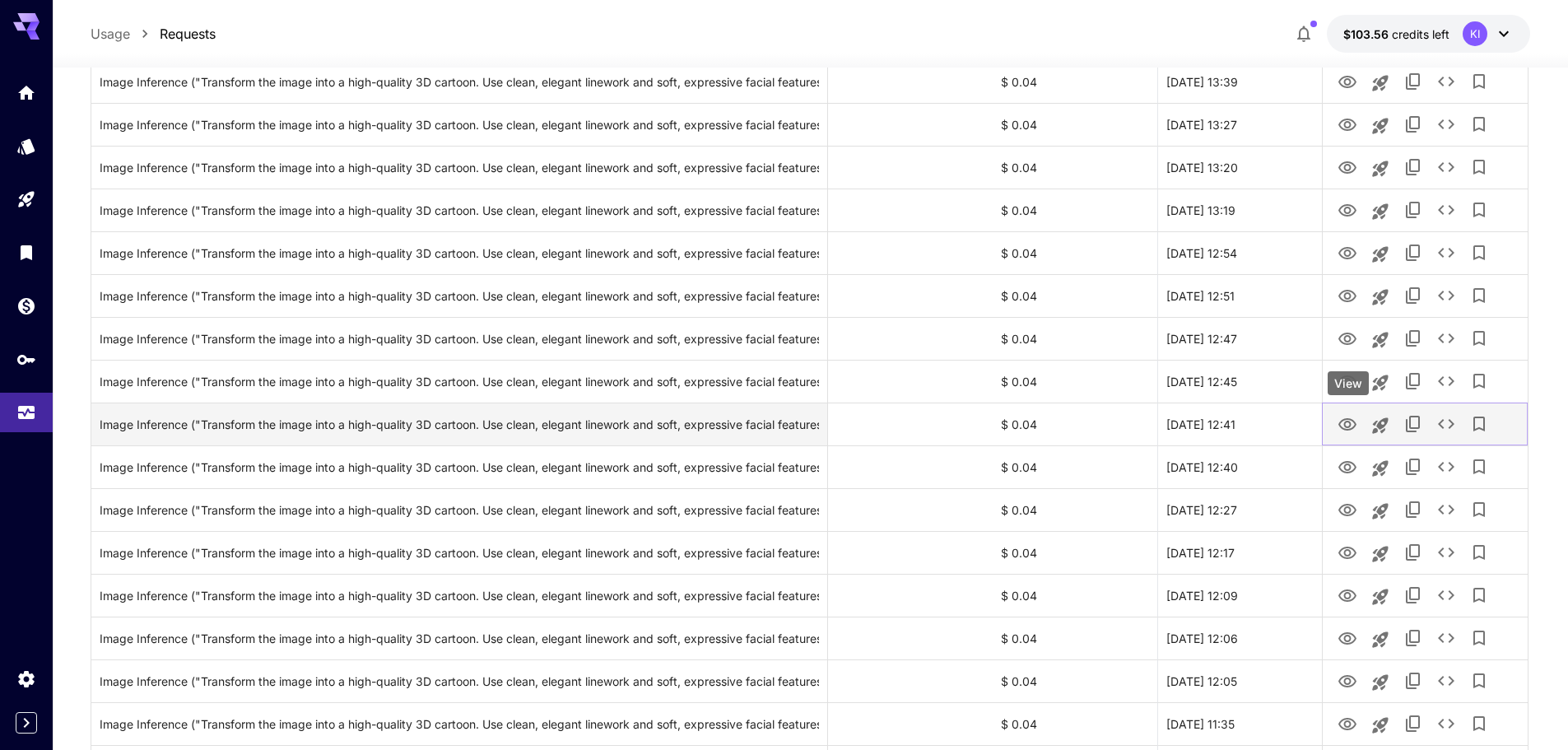
click at [1347, 429] on icon "View" at bounding box center [1347, 424] width 18 height 12
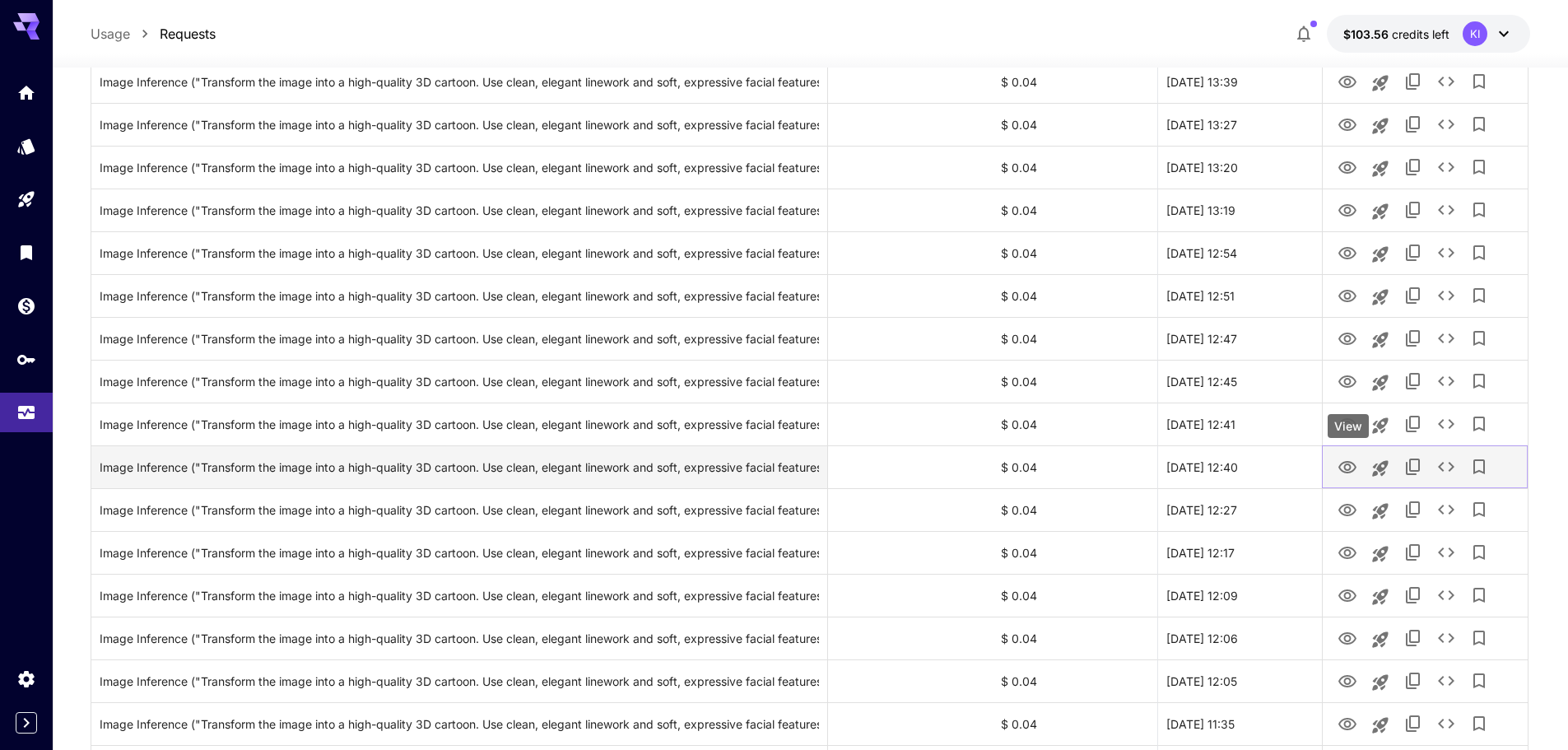
click at [1351, 471] on icon "View" at bounding box center [1347, 467] width 18 height 12
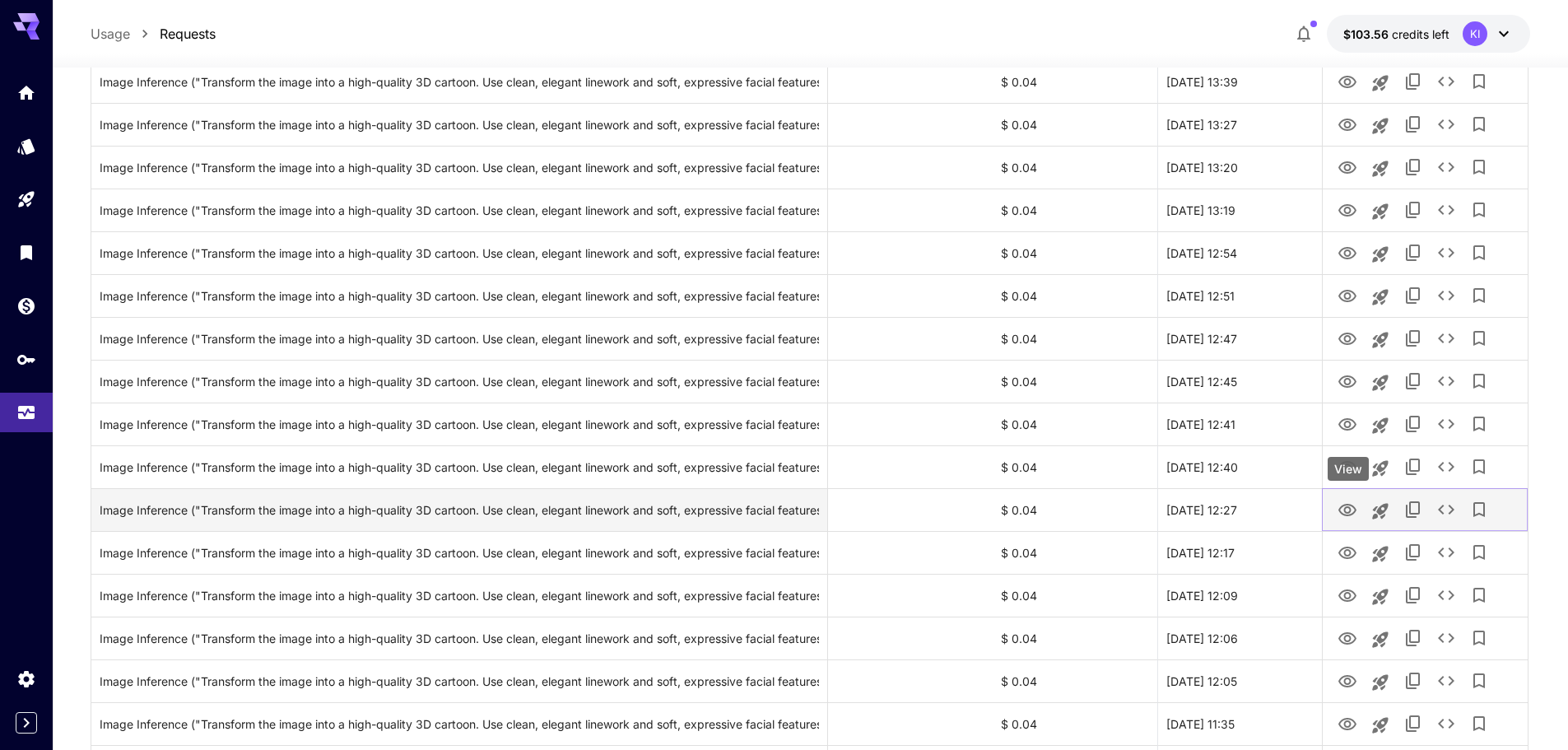
click at [1353, 512] on icon "View" at bounding box center [1347, 510] width 20 height 20
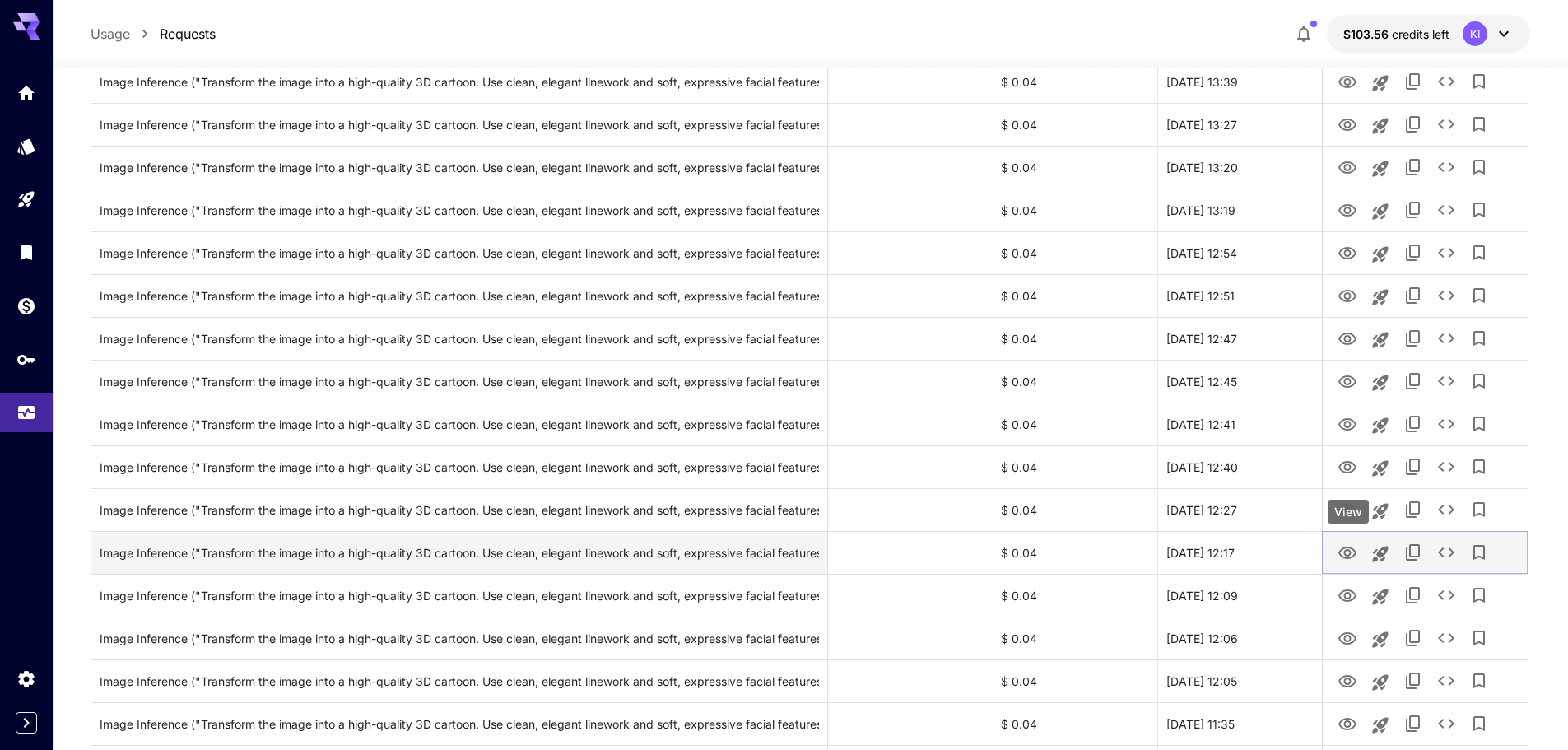
click at [1344, 555] on icon "View" at bounding box center [1347, 553] width 20 height 20
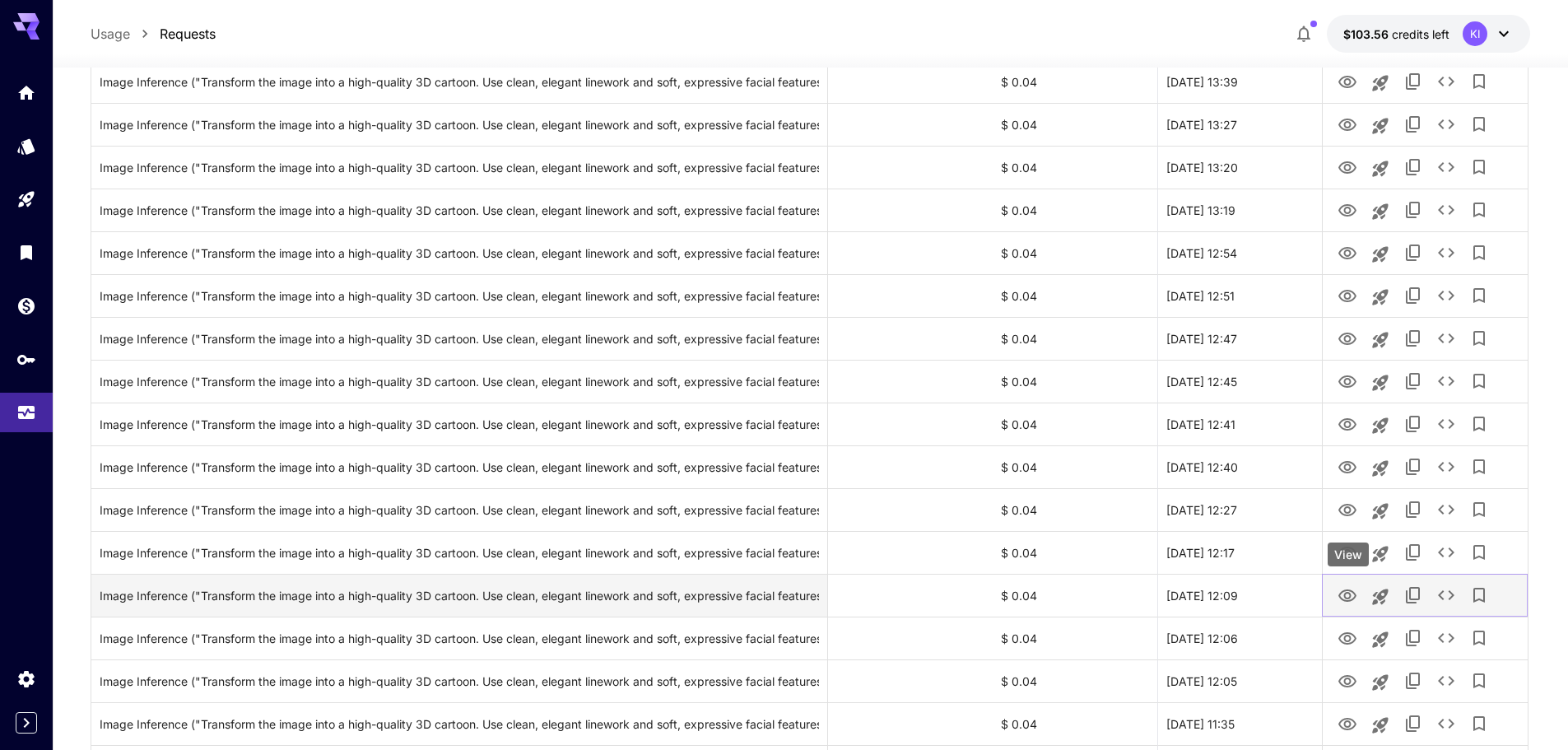
click at [1341, 595] on icon "View" at bounding box center [1347, 596] width 18 height 12
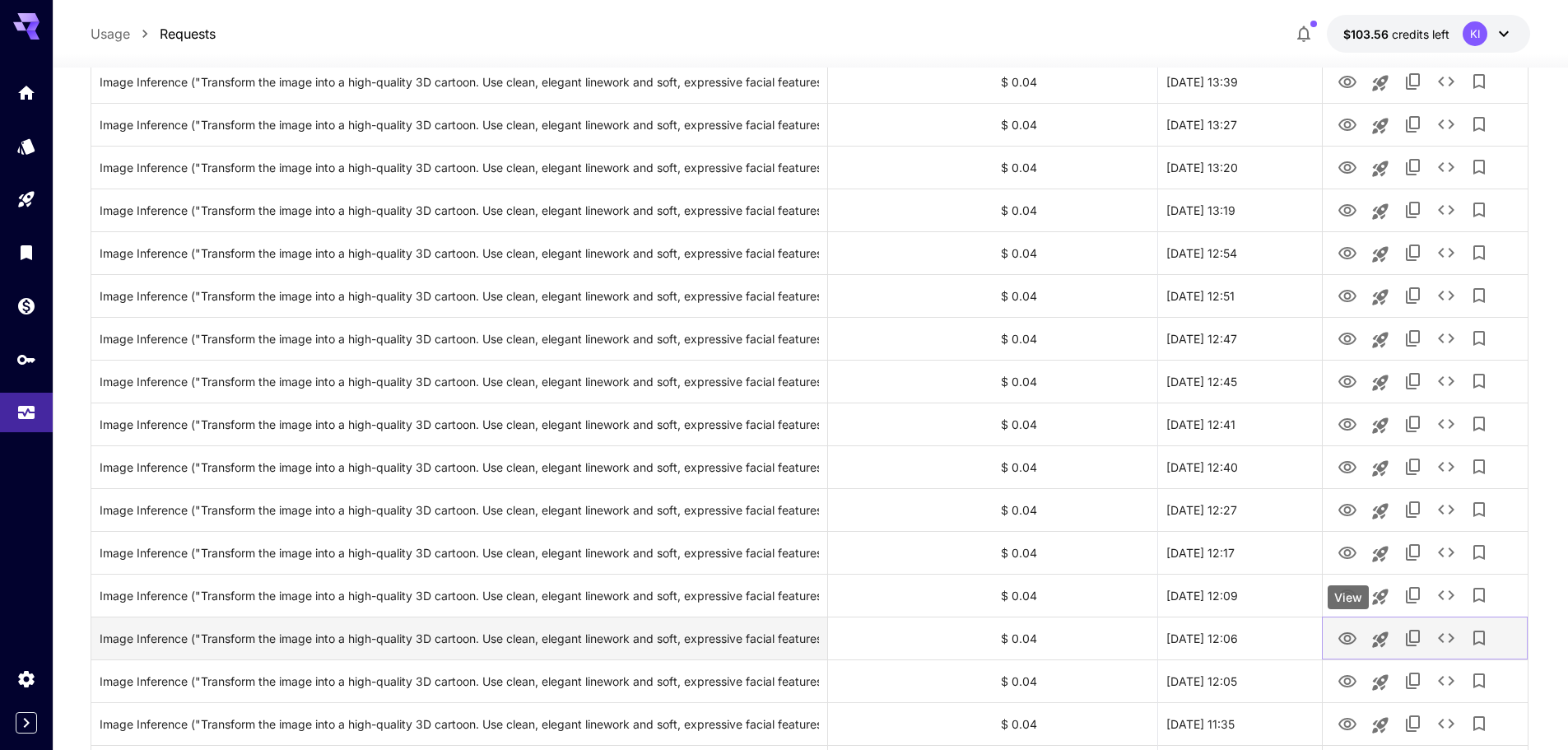
click at [1340, 635] on icon "View" at bounding box center [1347, 639] width 20 height 20
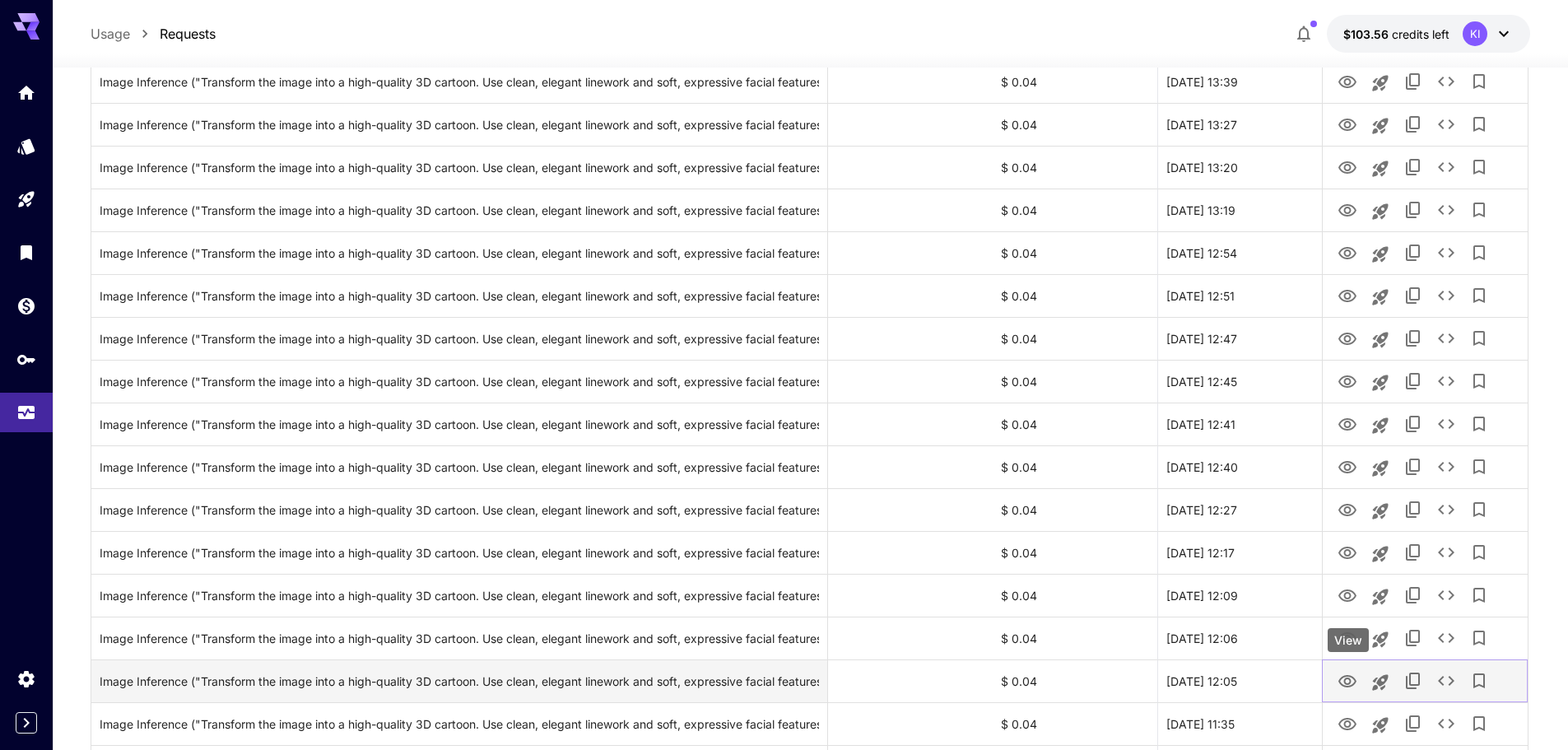
click at [1347, 670] on link "View" at bounding box center [1347, 681] width 20 height 21
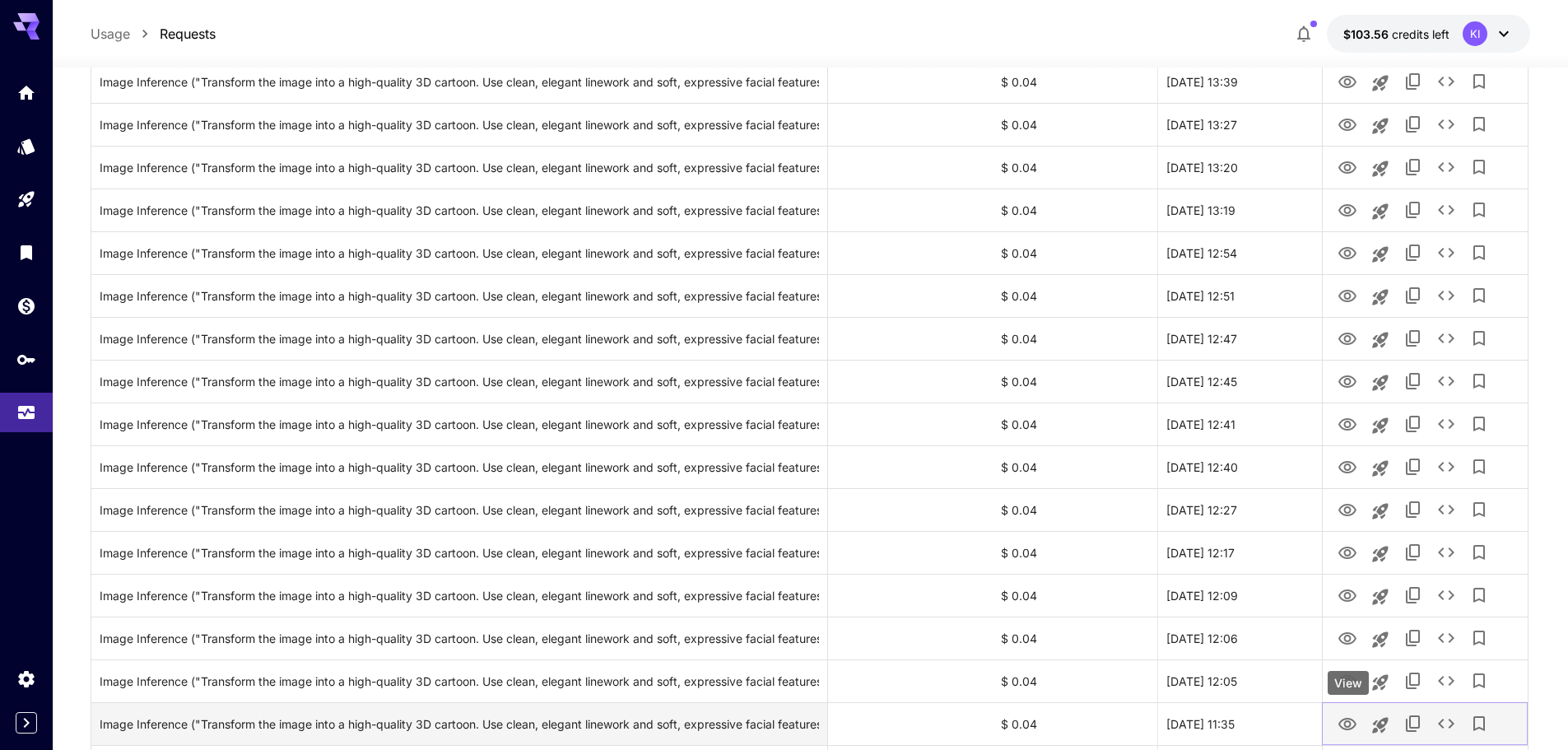
click at [1346, 718] on icon "View" at bounding box center [1347, 724] width 18 height 12
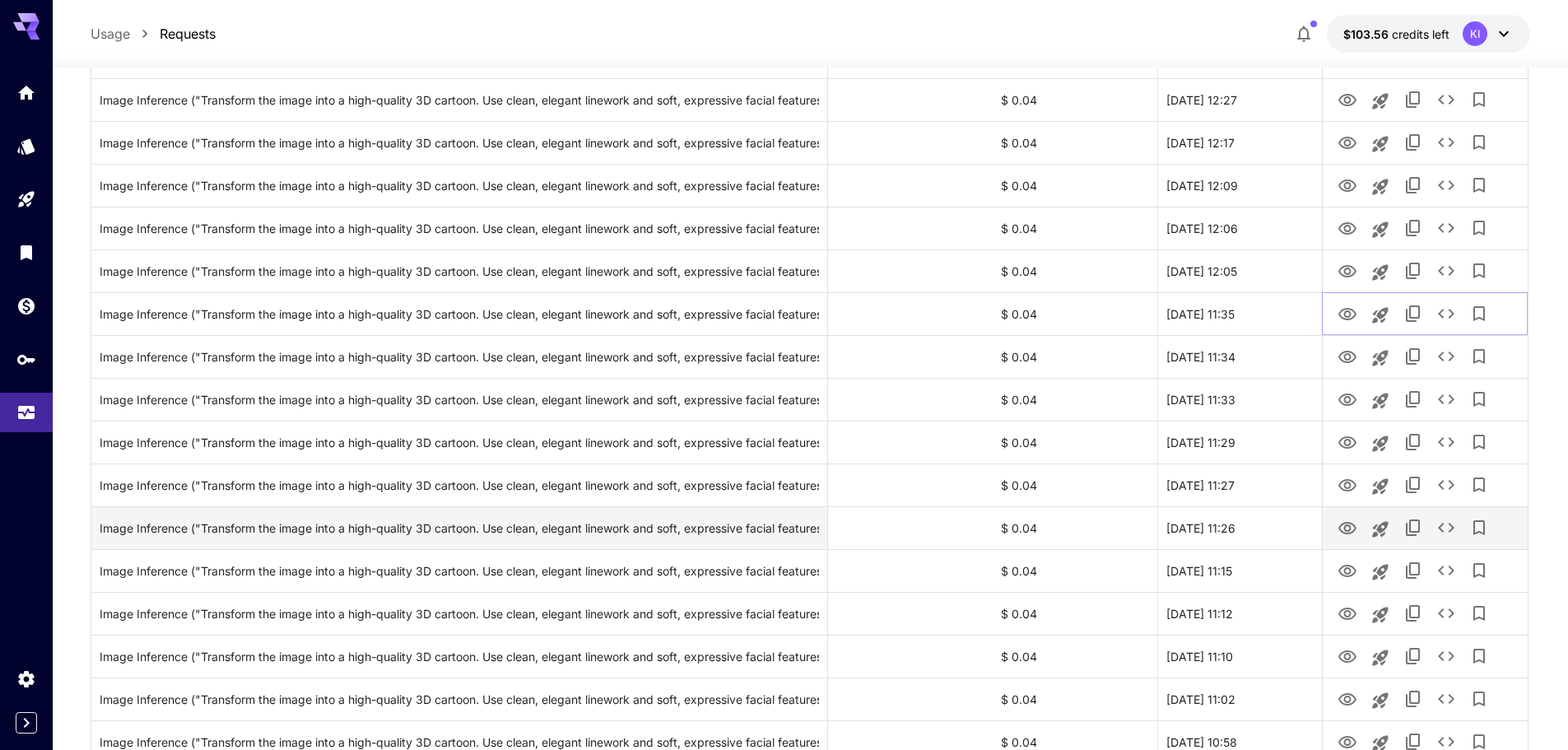
scroll to position [1317, 0]
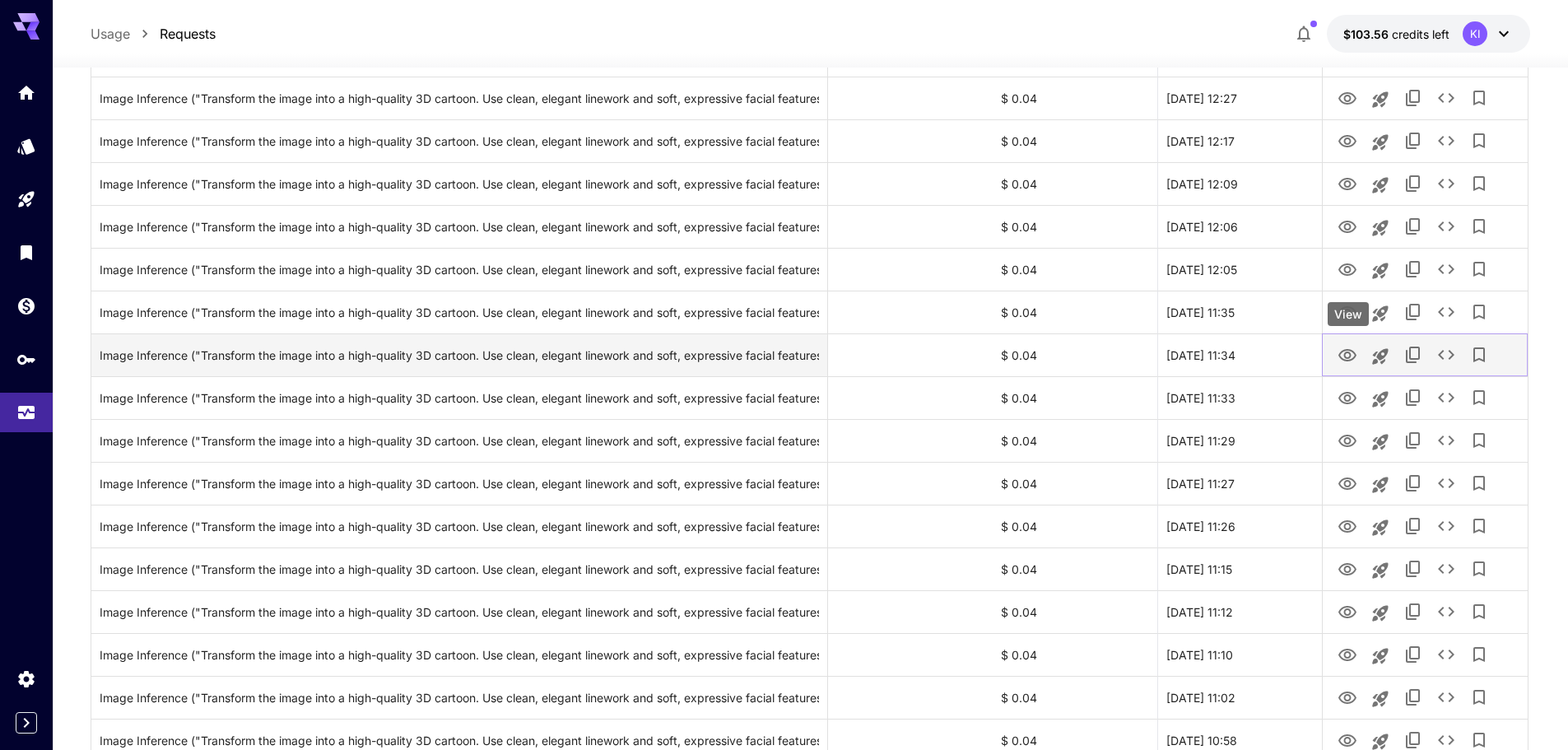
drag, startPoint x: 1348, startPoint y: 355, endPoint x: 1347, endPoint y: 363, distance: 8.1
click at [1348, 355] on icon "View" at bounding box center [1347, 355] width 20 height 20
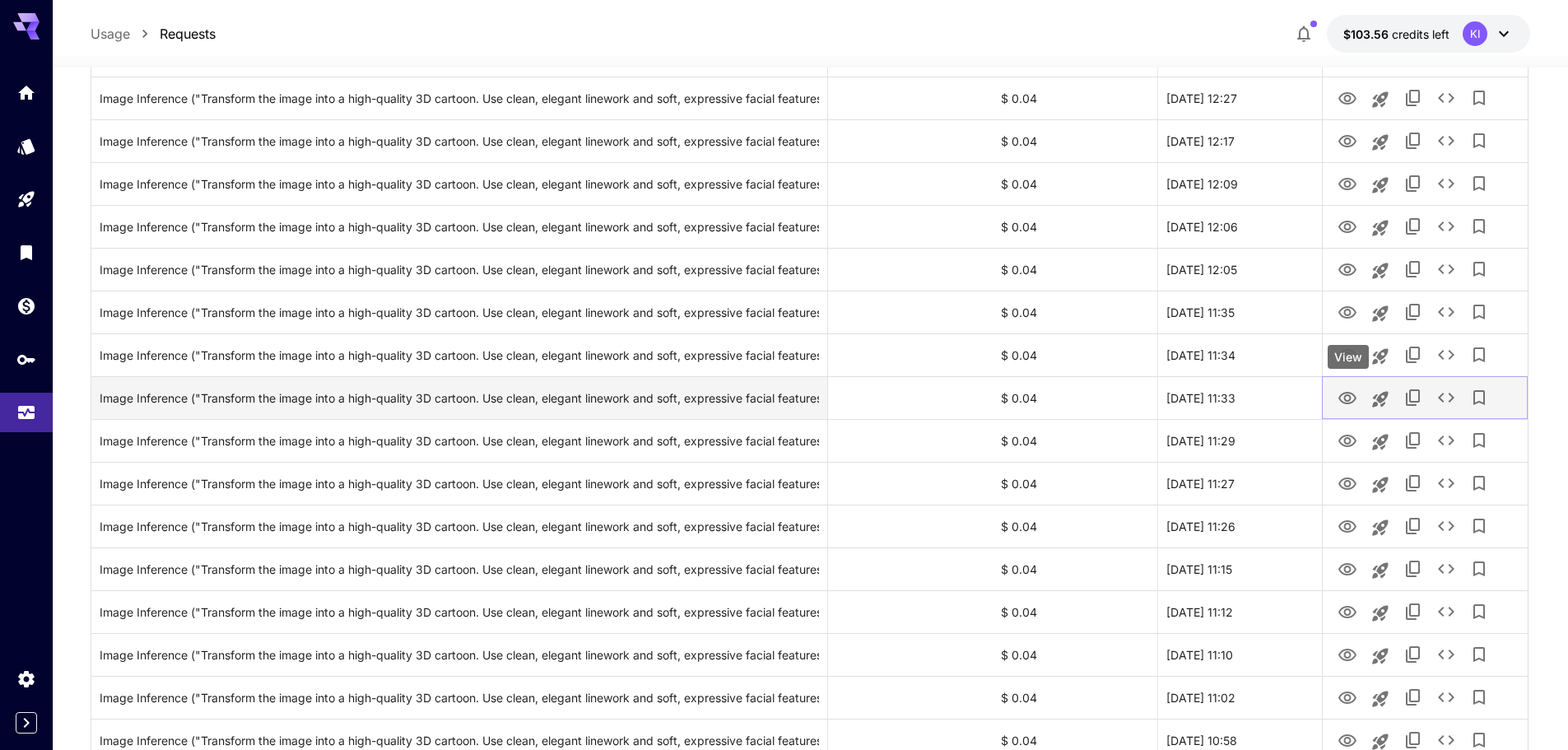
click at [1346, 394] on icon "View" at bounding box center [1347, 398] width 20 height 20
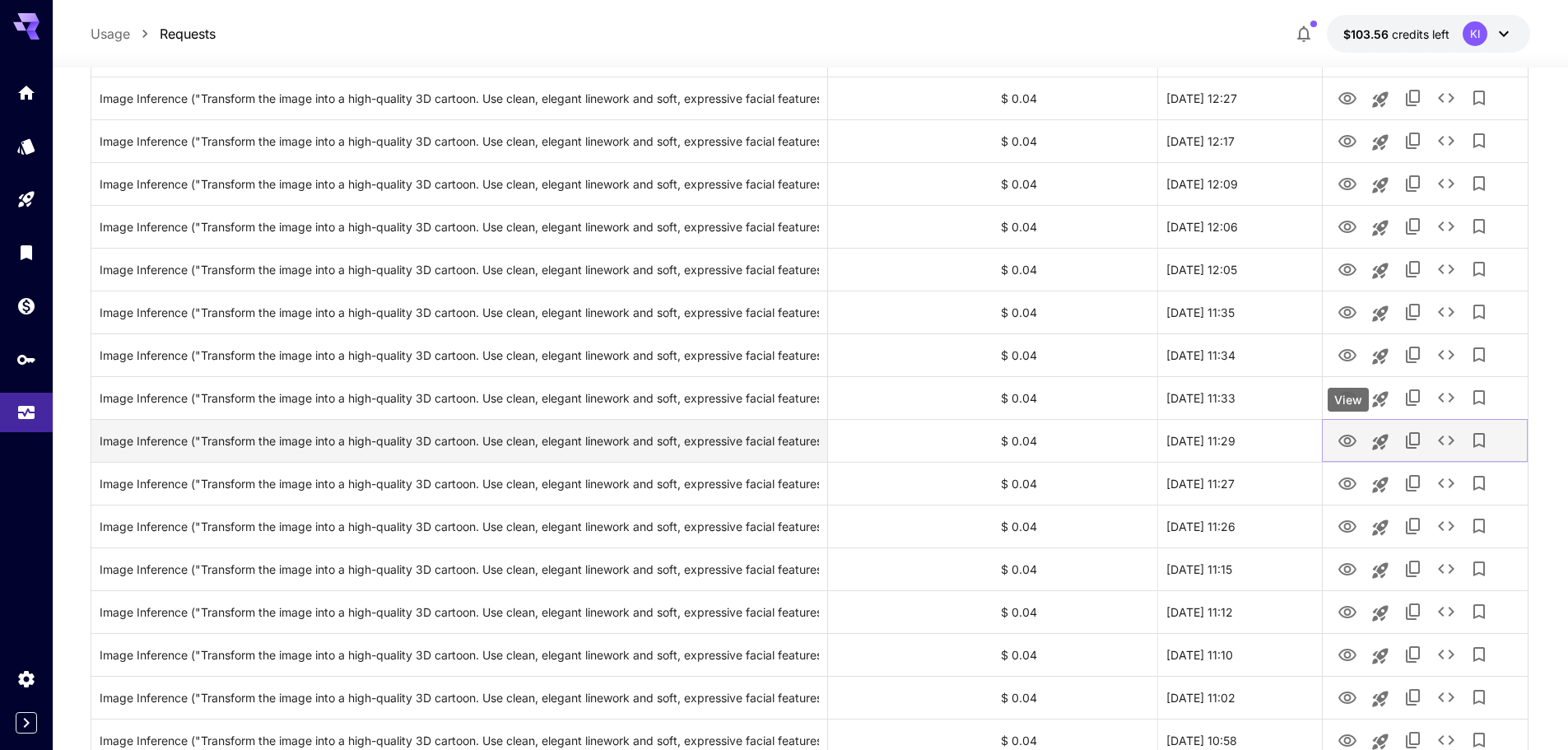
drag, startPoint x: 1343, startPoint y: 434, endPoint x: 1344, endPoint y: 444, distance: 10.0
click at [1343, 434] on icon "View" at bounding box center [1347, 441] width 20 height 20
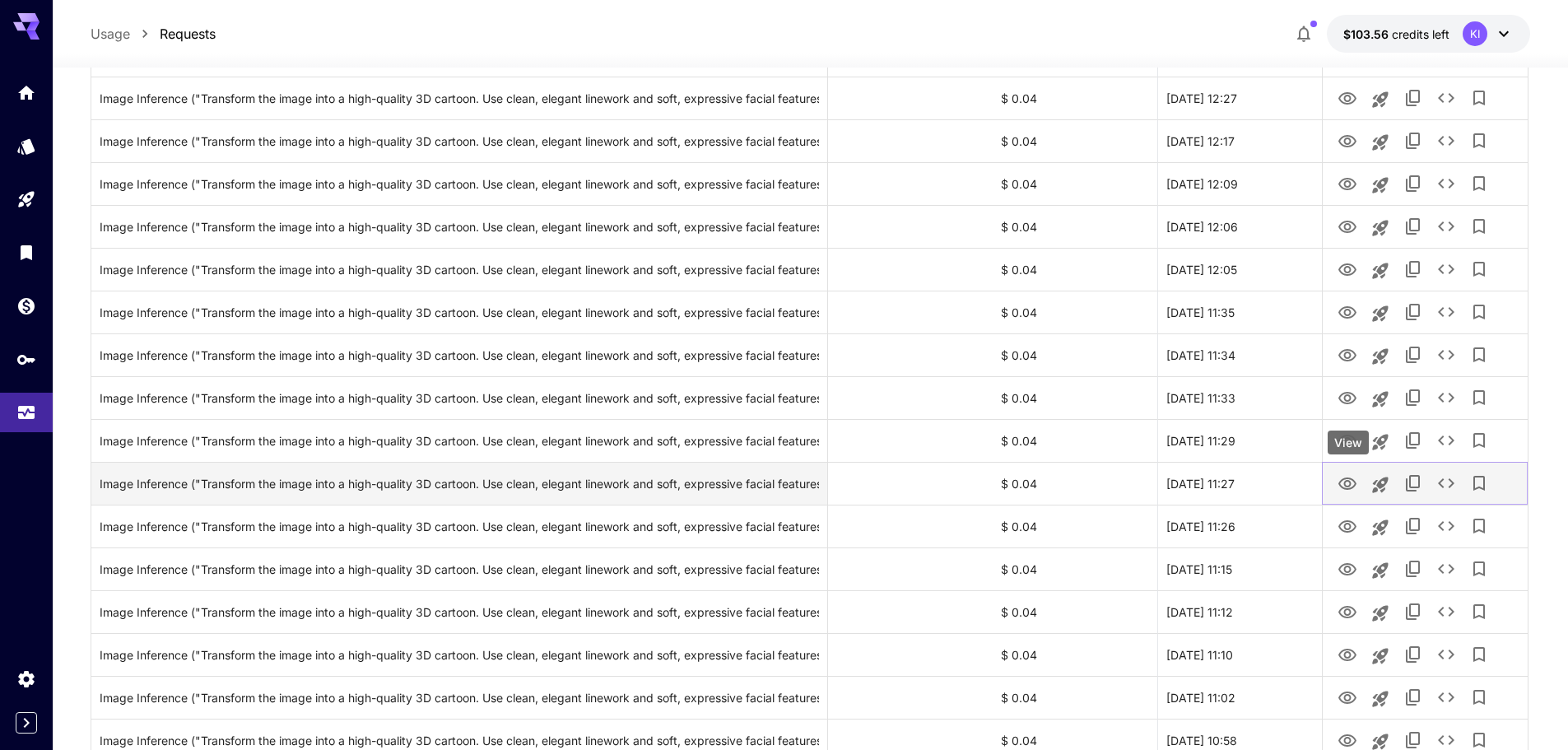
click at [1347, 489] on icon "View" at bounding box center [1347, 483] width 18 height 12
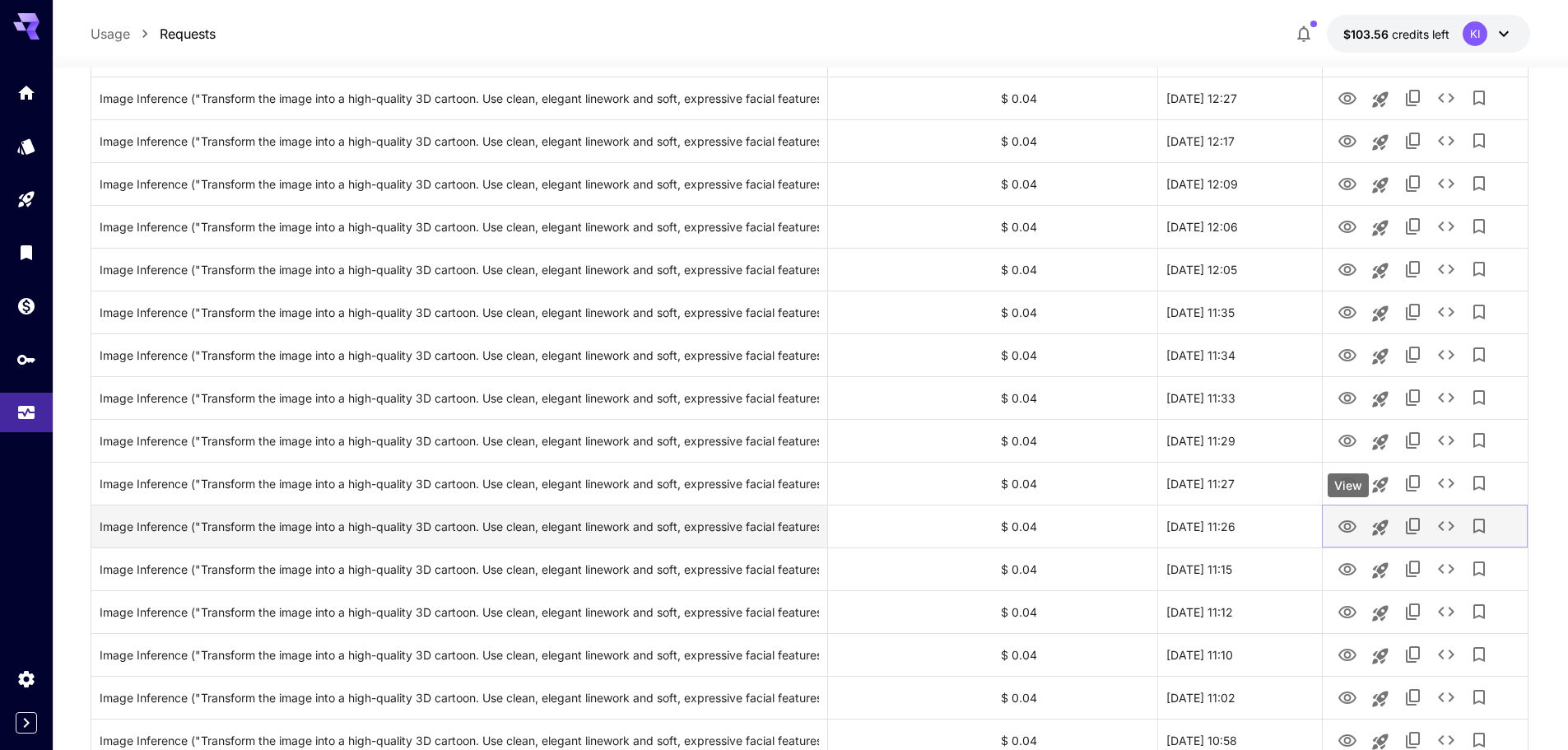
drag, startPoint x: 1348, startPoint y: 524, endPoint x: 1348, endPoint y: 534, distance: 10.0
click at [1348, 524] on icon "View" at bounding box center [1347, 526] width 18 height 12
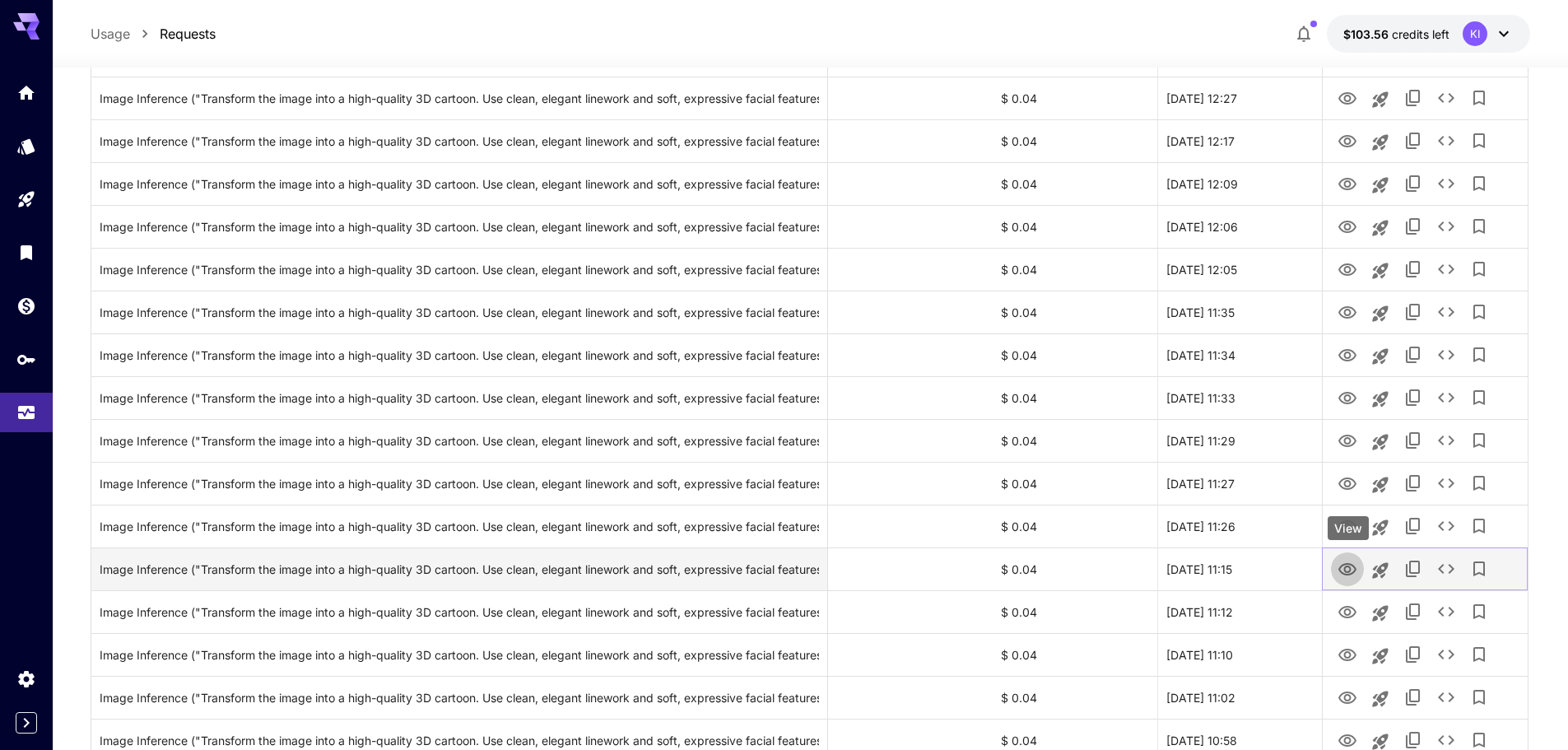
click at [1338, 565] on icon "View" at bounding box center [1347, 569] width 20 height 20
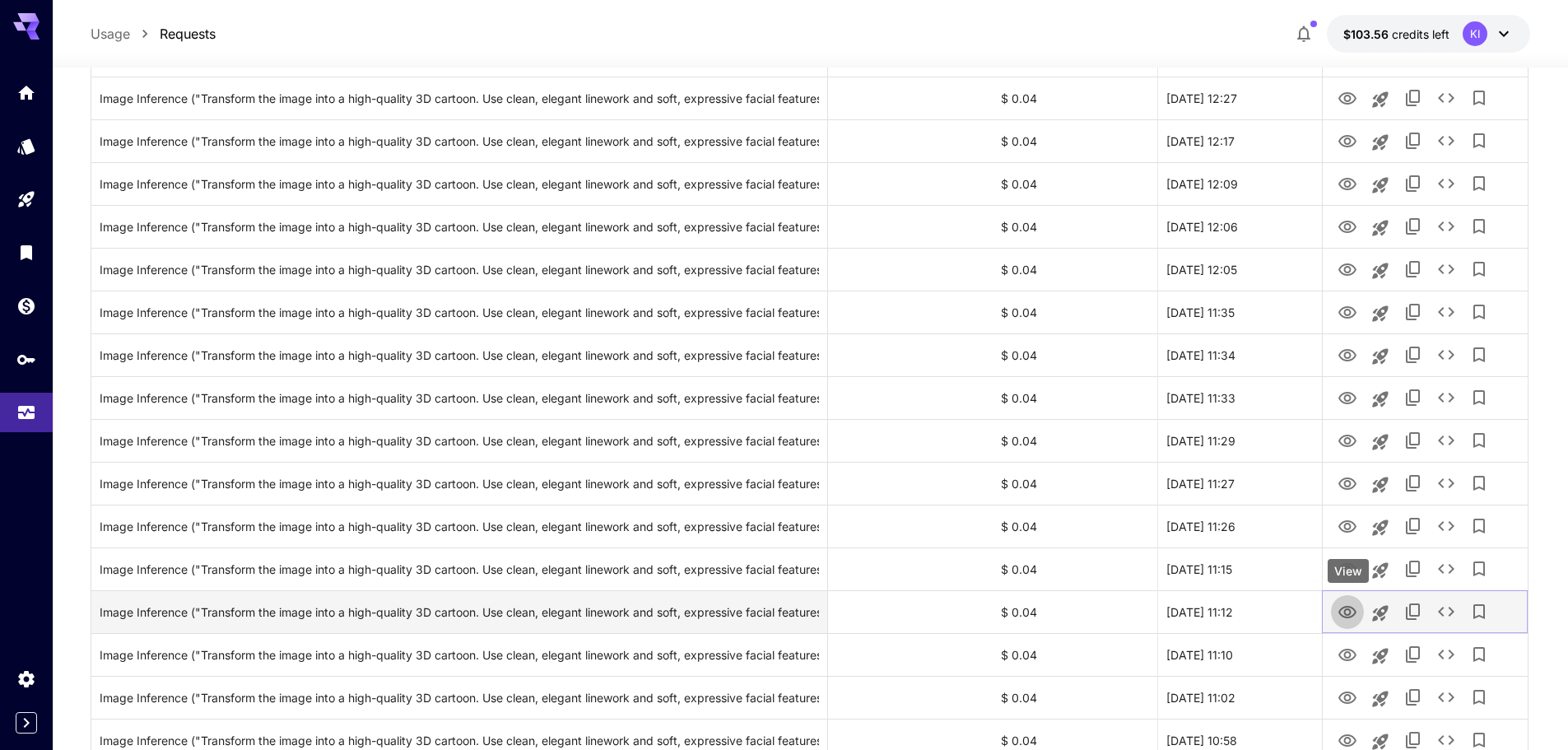
drag, startPoint x: 1346, startPoint y: 606, endPoint x: 1316, endPoint y: 607, distance: 30.0
click at [1346, 606] on icon "View" at bounding box center [1347, 612] width 18 height 12
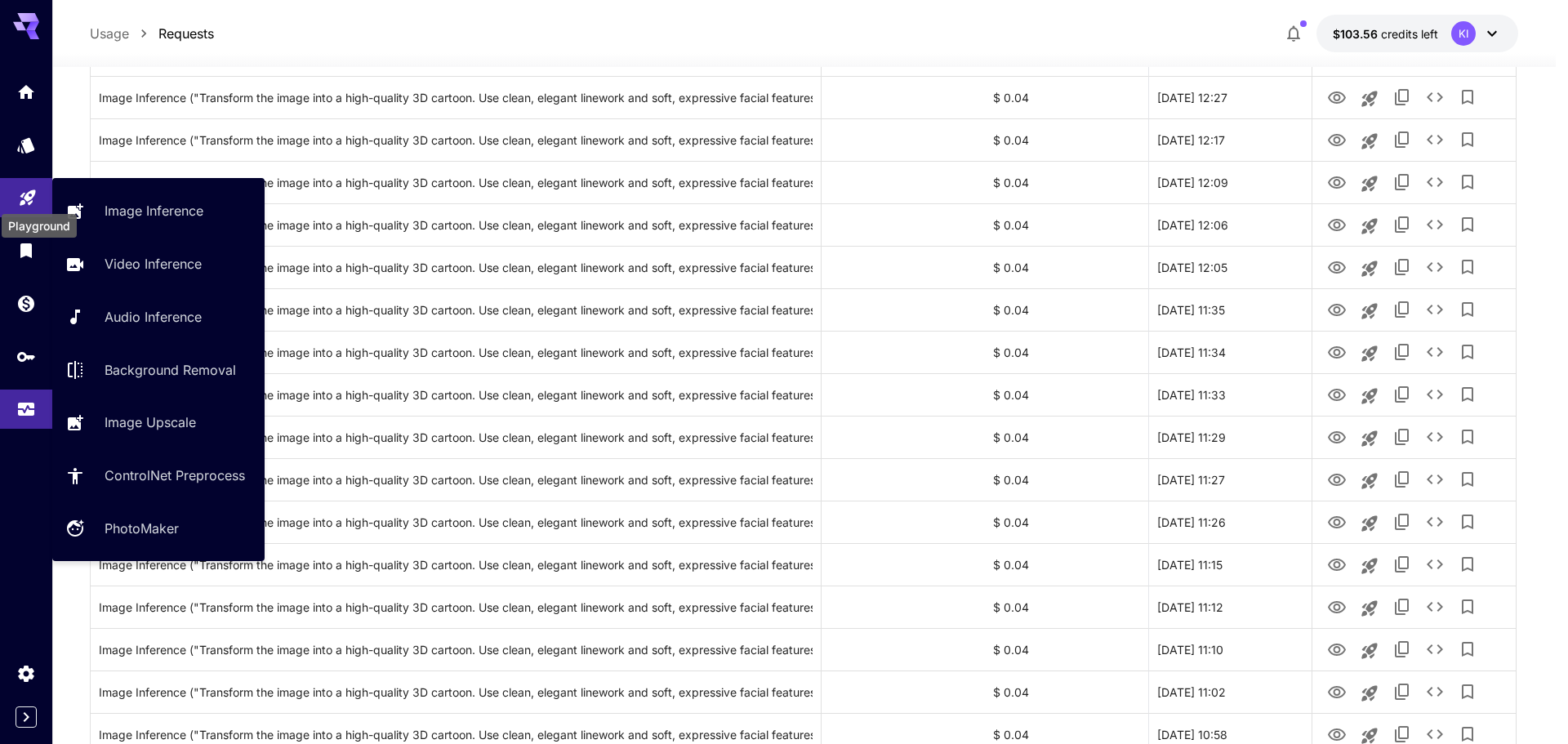
click at [29, 192] on icon "Playground" at bounding box center [27, 193] width 15 height 15
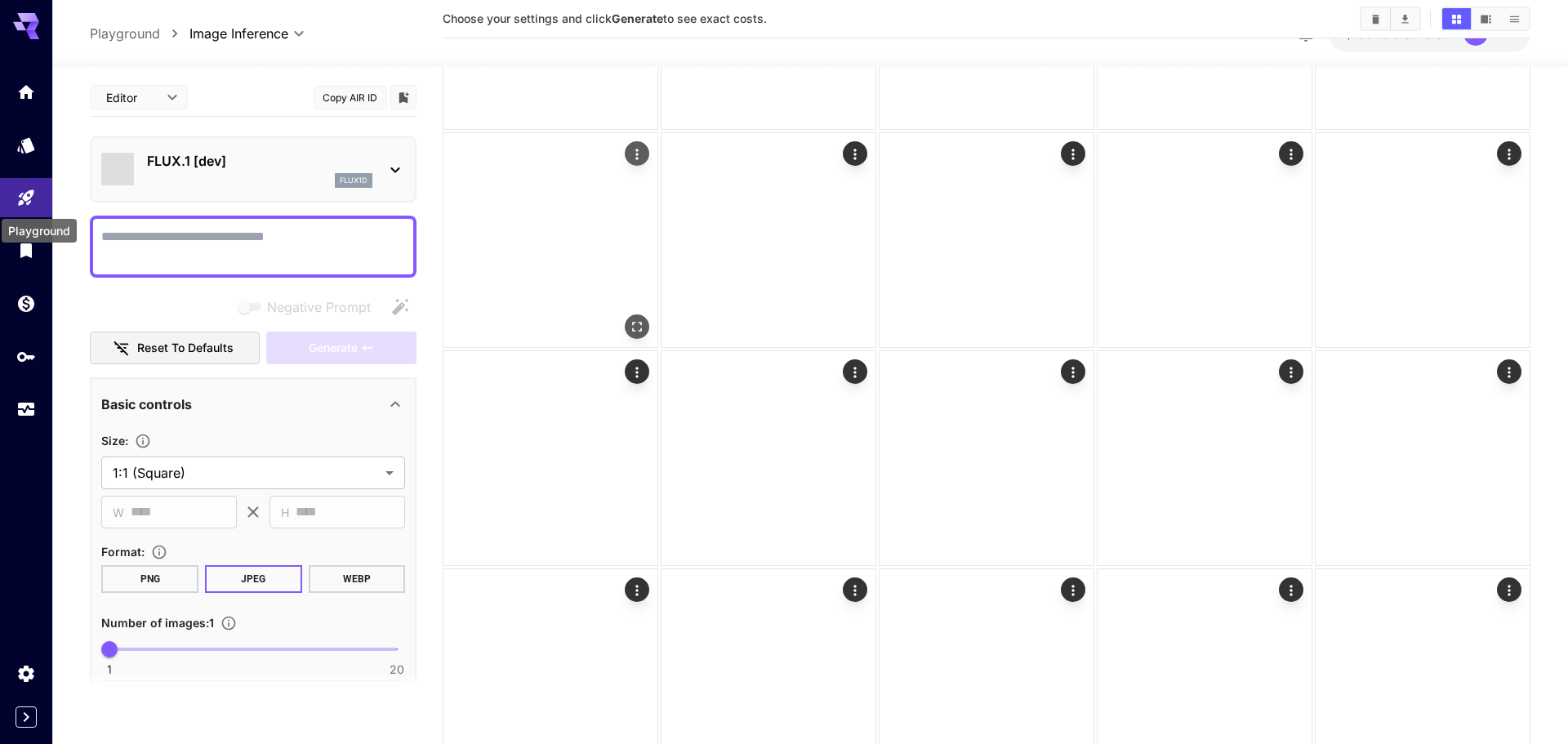
type input "**********"
